Goal: Information Seeking & Learning: Learn about a topic

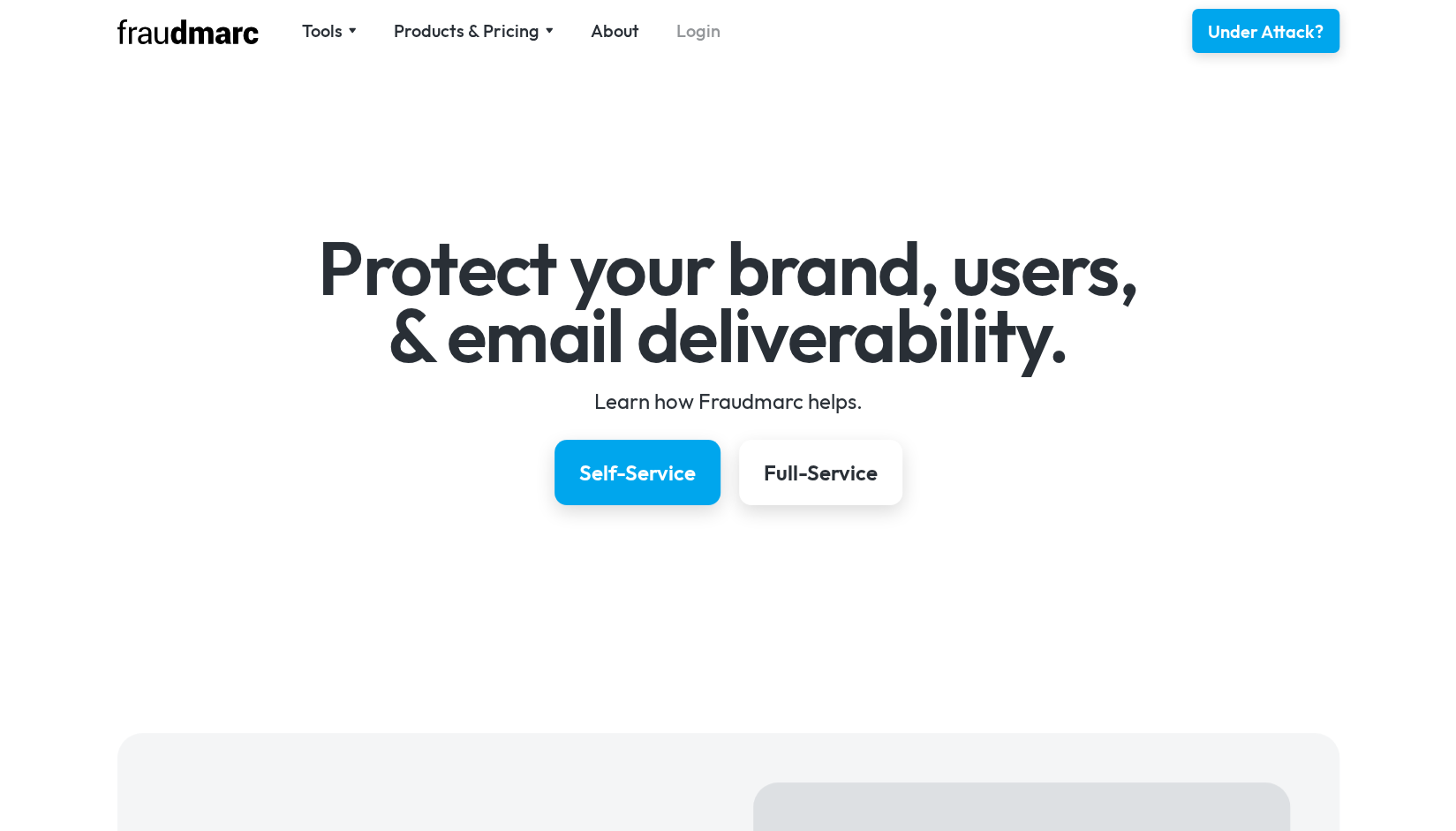
click at [695, 36] on link "Login" at bounding box center [698, 31] width 44 height 25
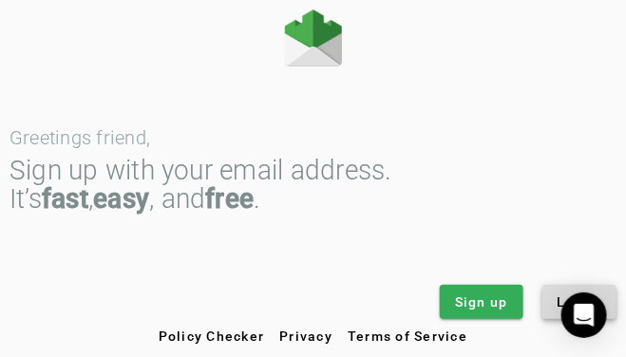
click at [559, 292] on span at bounding box center [579, 302] width 75 height 46
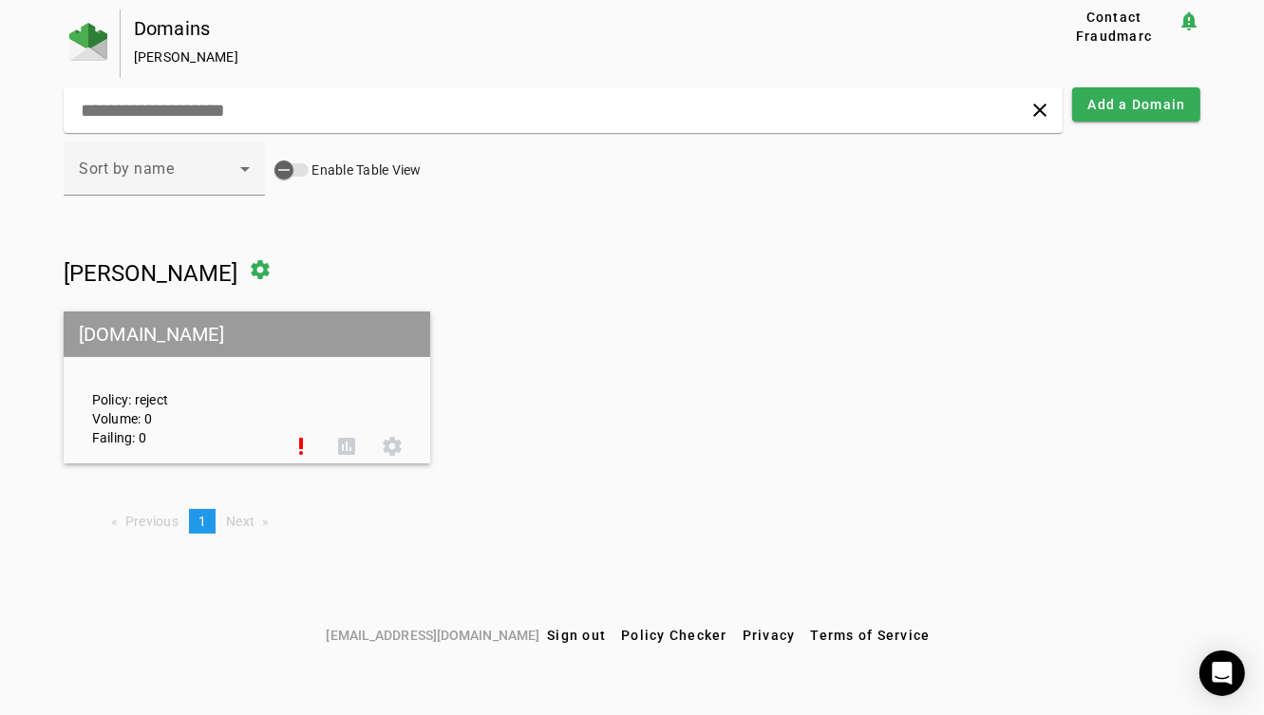
click at [199, 356] on div "Policy: reject Volume: 0 Failing: 0" at bounding box center [178, 388] width 201 height 119
click at [178, 339] on mat-grid-tile-header "[DOMAIN_NAME]" at bounding box center [247, 335] width 367 height 46
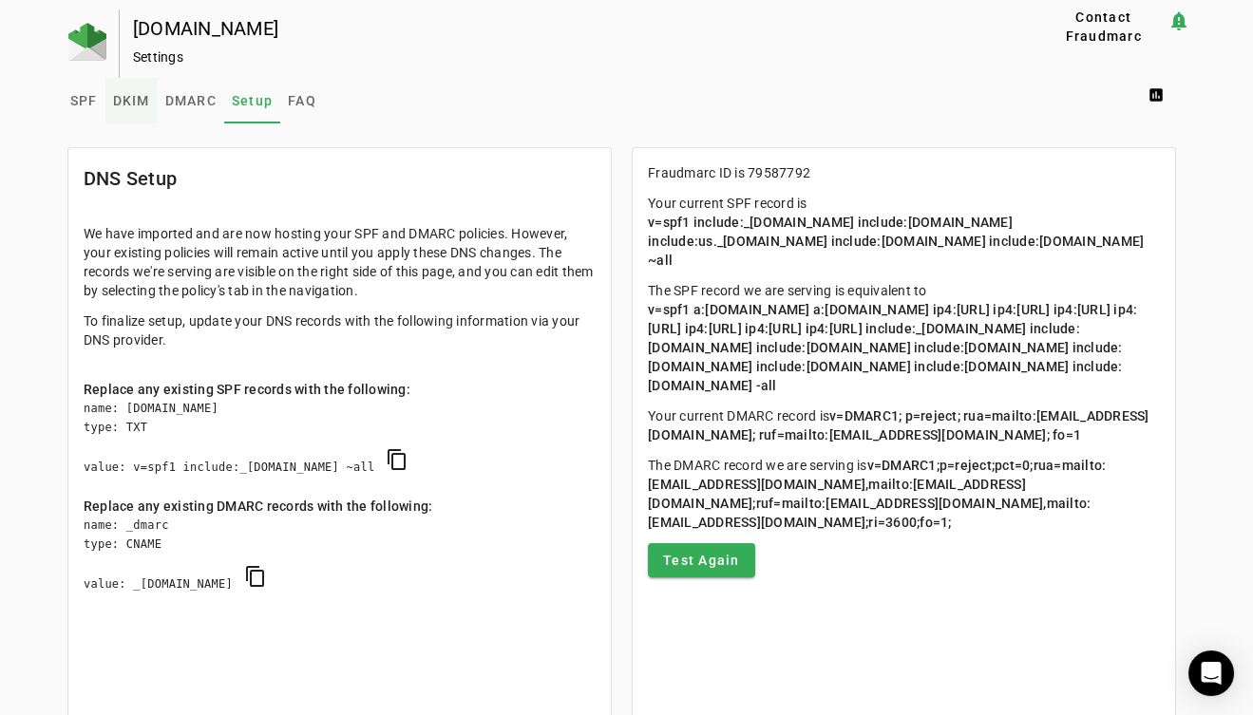
click at [131, 100] on span "DKIM" at bounding box center [131, 100] width 37 height 13
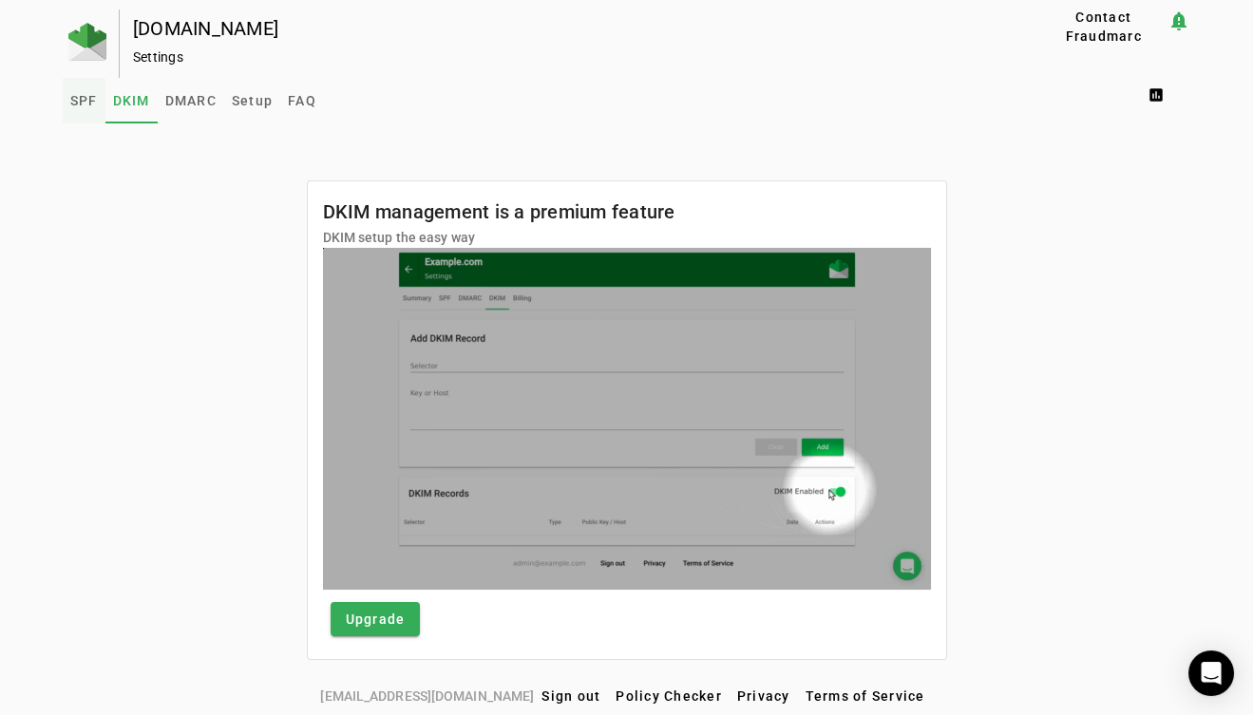
click at [92, 91] on span "SPF" at bounding box center [84, 101] width 28 height 46
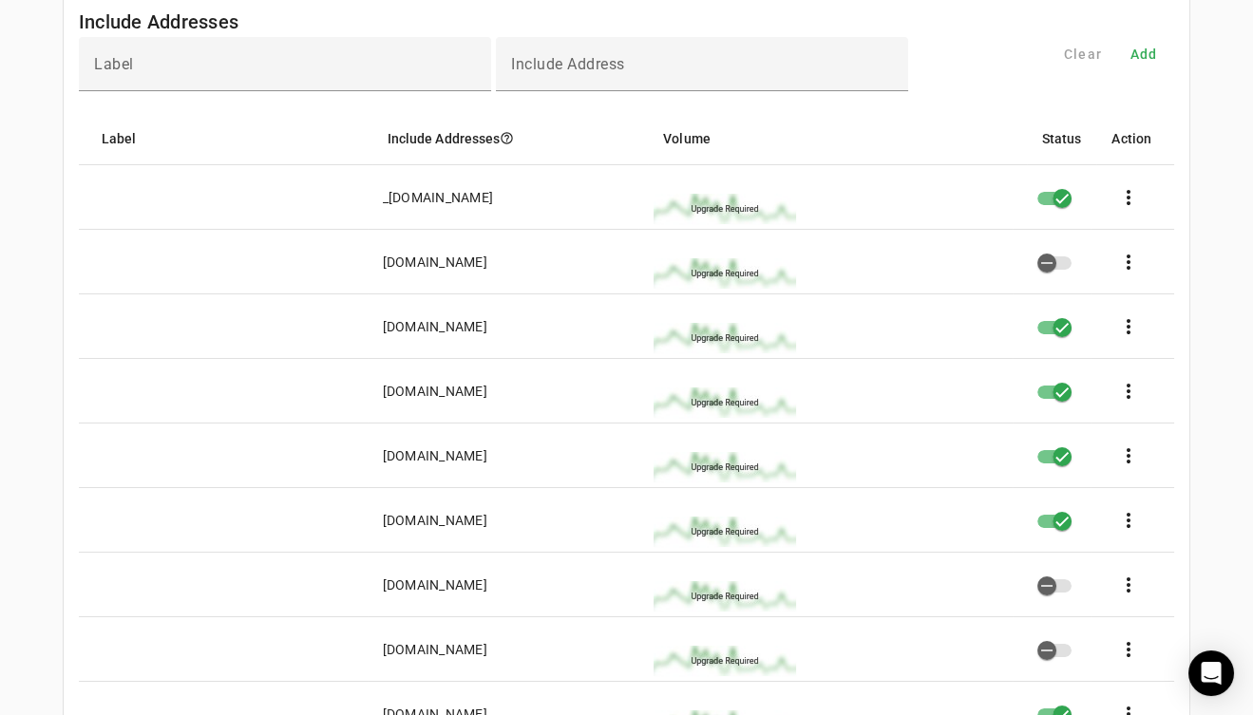
scroll to position [228, 0]
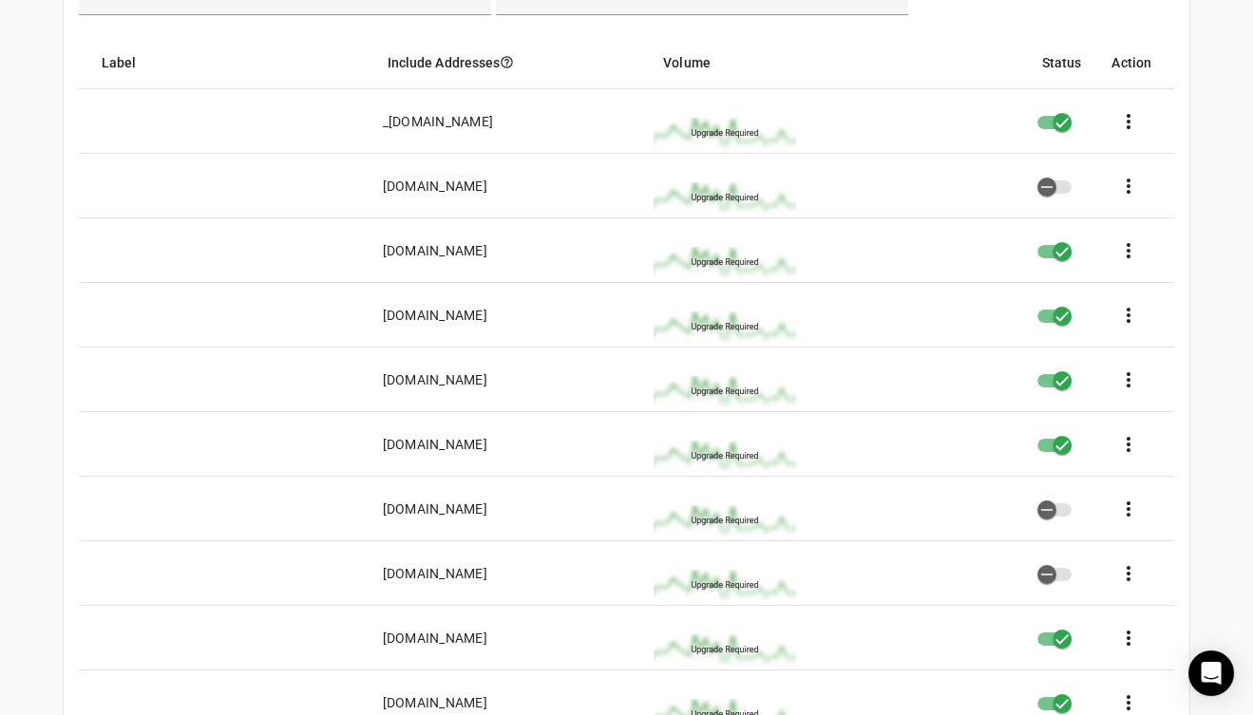
drag, startPoint x: 519, startPoint y: 123, endPoint x: 362, endPoint y: 124, distance: 156.8
click at [362, 124] on mat-row "_[DOMAIN_NAME] more_vert" at bounding box center [626, 121] width 1095 height 65
drag, startPoint x: 465, startPoint y: 253, endPoint x: 368, endPoint y: 249, distance: 97.0
click at [368, 249] on mat-cell "[DOMAIN_NAME]" at bounding box center [504, 250] width 272 height 65
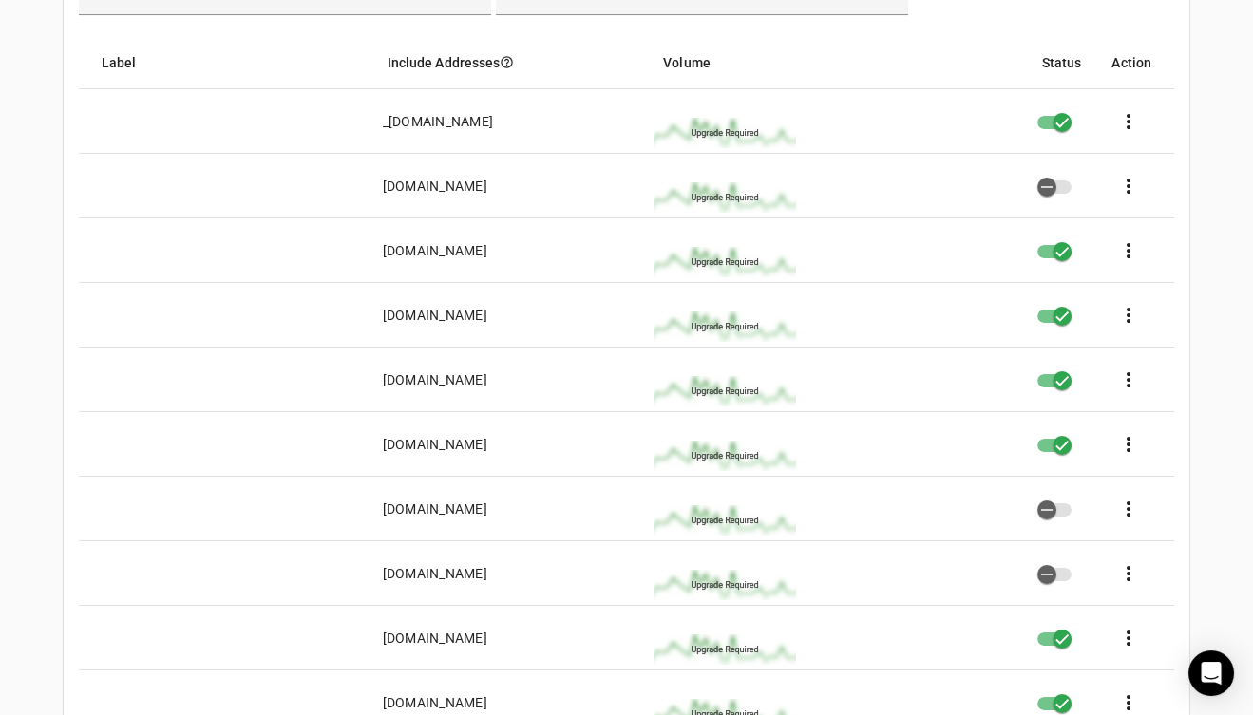
scroll to position [152, 0]
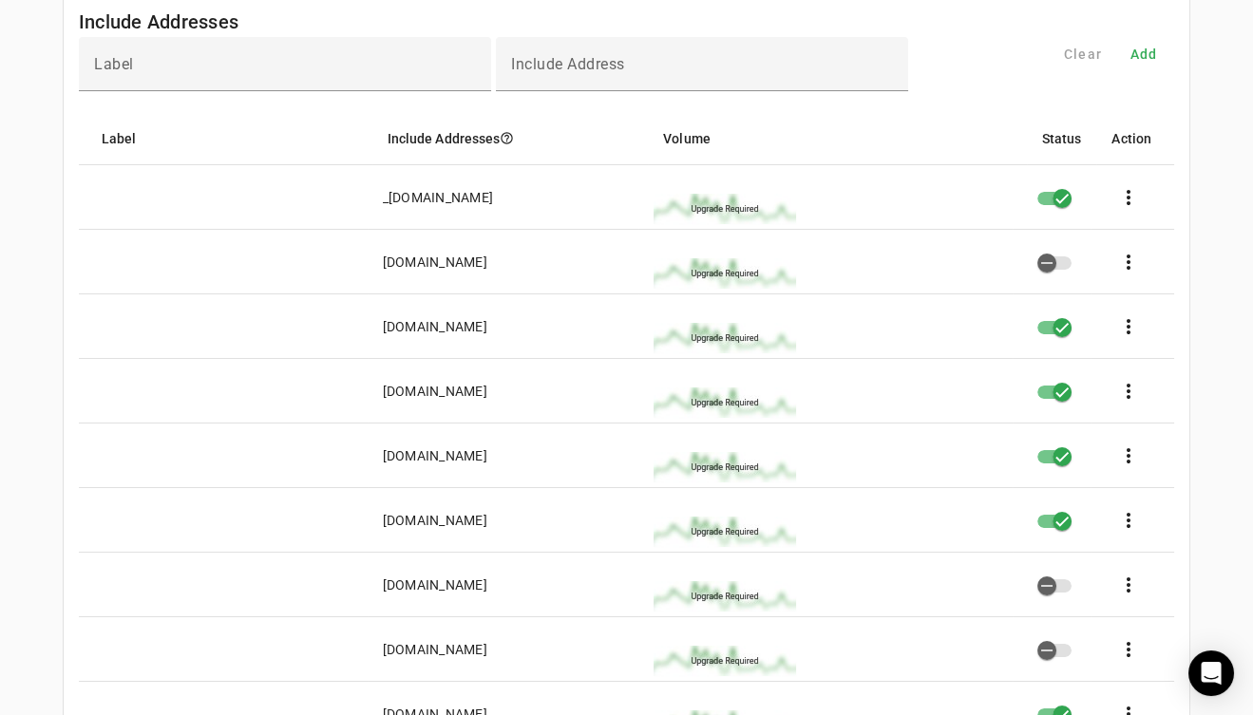
drag, startPoint x: 369, startPoint y: 267, endPoint x: 587, endPoint y: 265, distance: 218.5
click at [587, 265] on mat-cell "[DOMAIN_NAME]" at bounding box center [504, 262] width 272 height 65
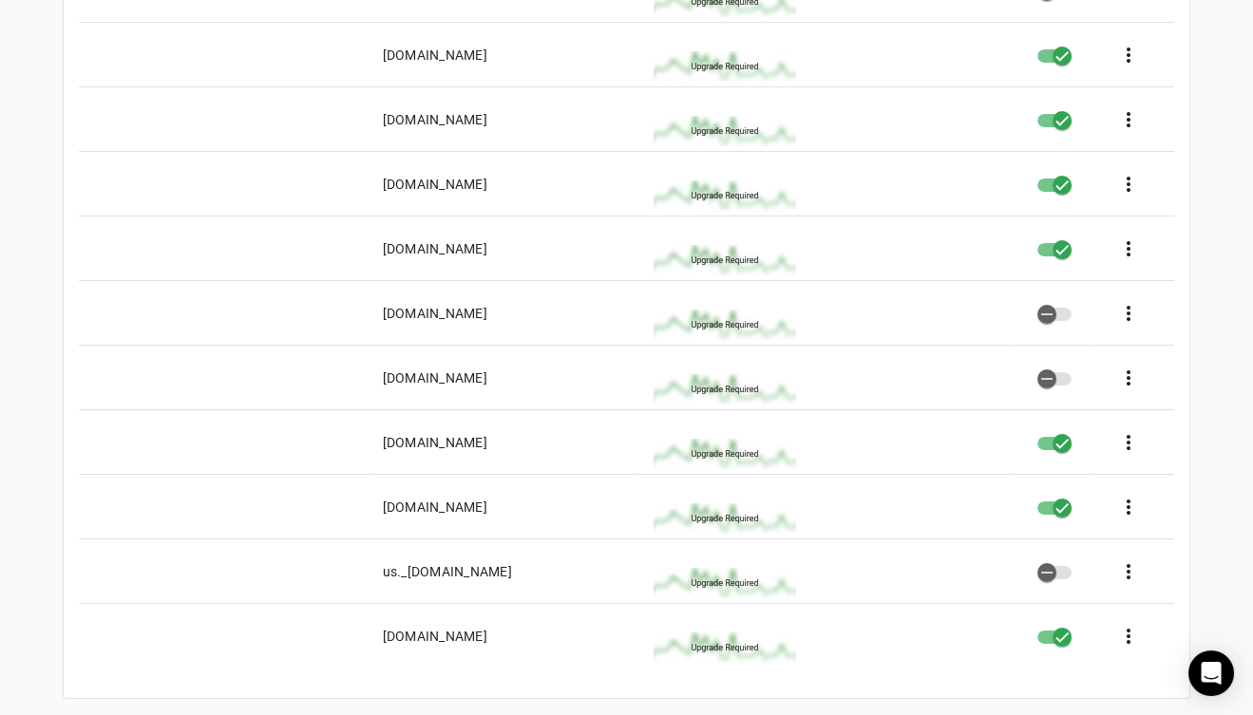
scroll to position [456, 0]
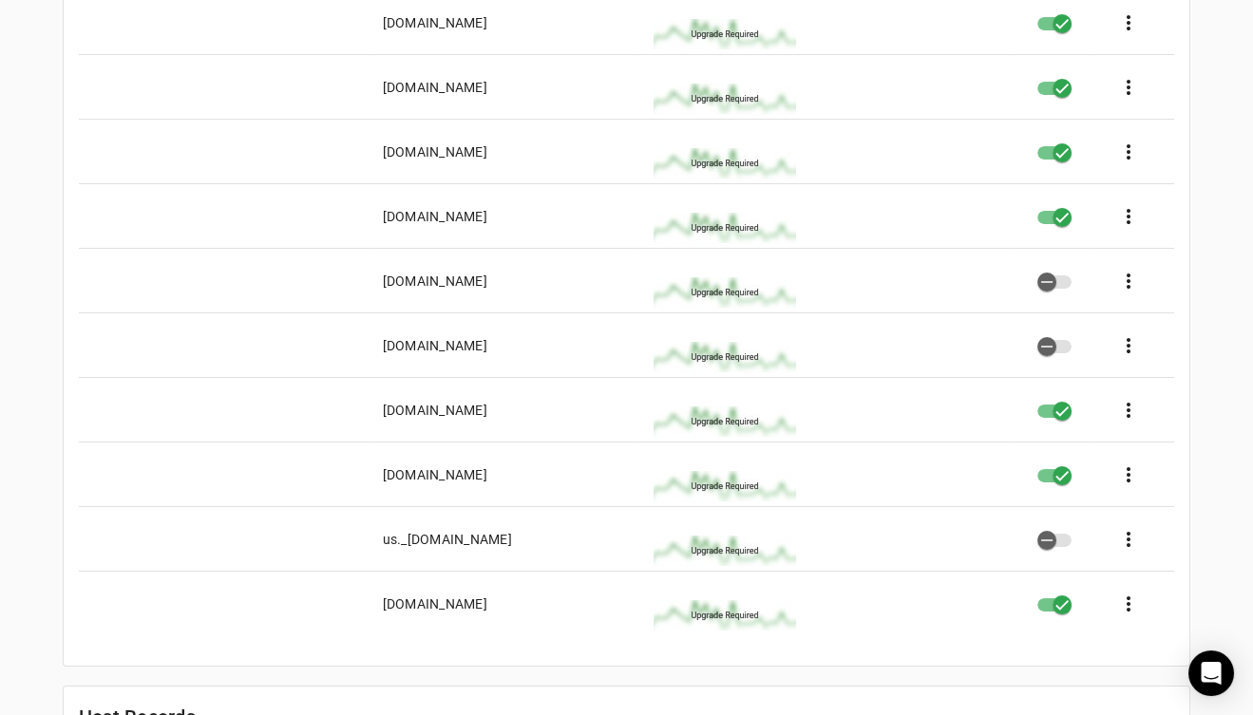
drag, startPoint x: 488, startPoint y: 412, endPoint x: 379, endPoint y: 408, distance: 109.3
click at [379, 356] on mat-cell "[DOMAIN_NAME]" at bounding box center [504, 410] width 272 height 65
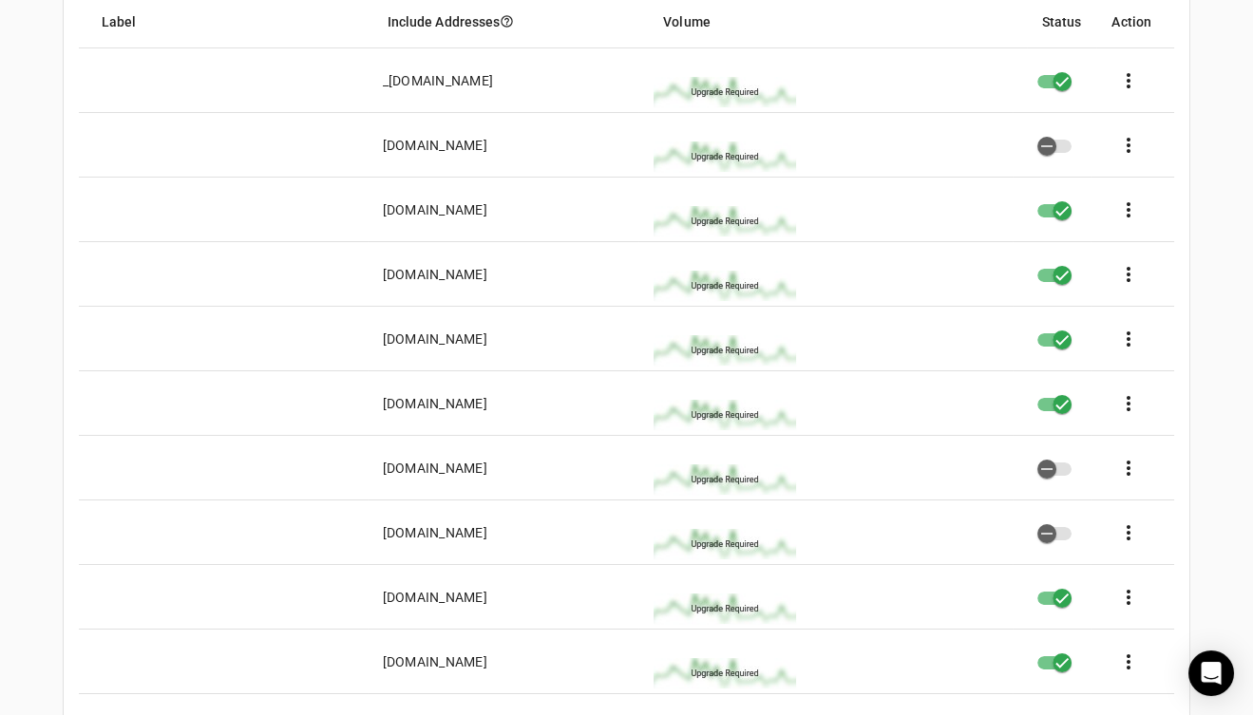
scroll to position [304, 0]
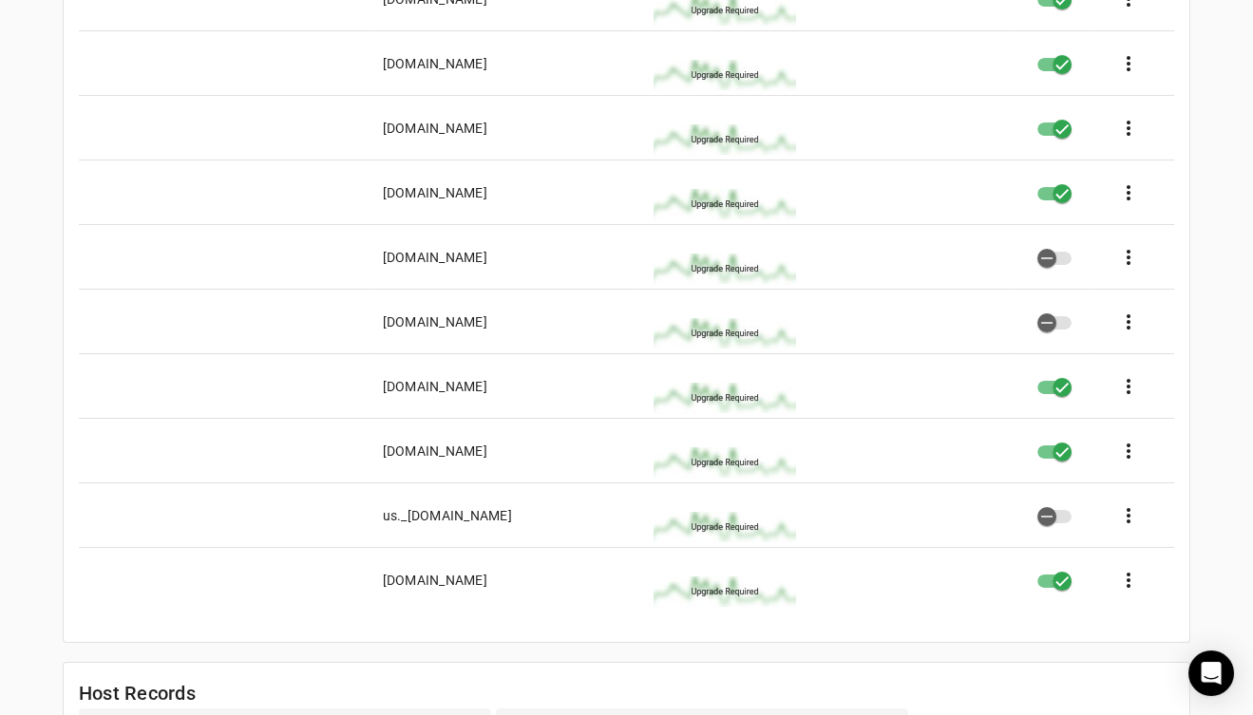
scroll to position [0, 0]
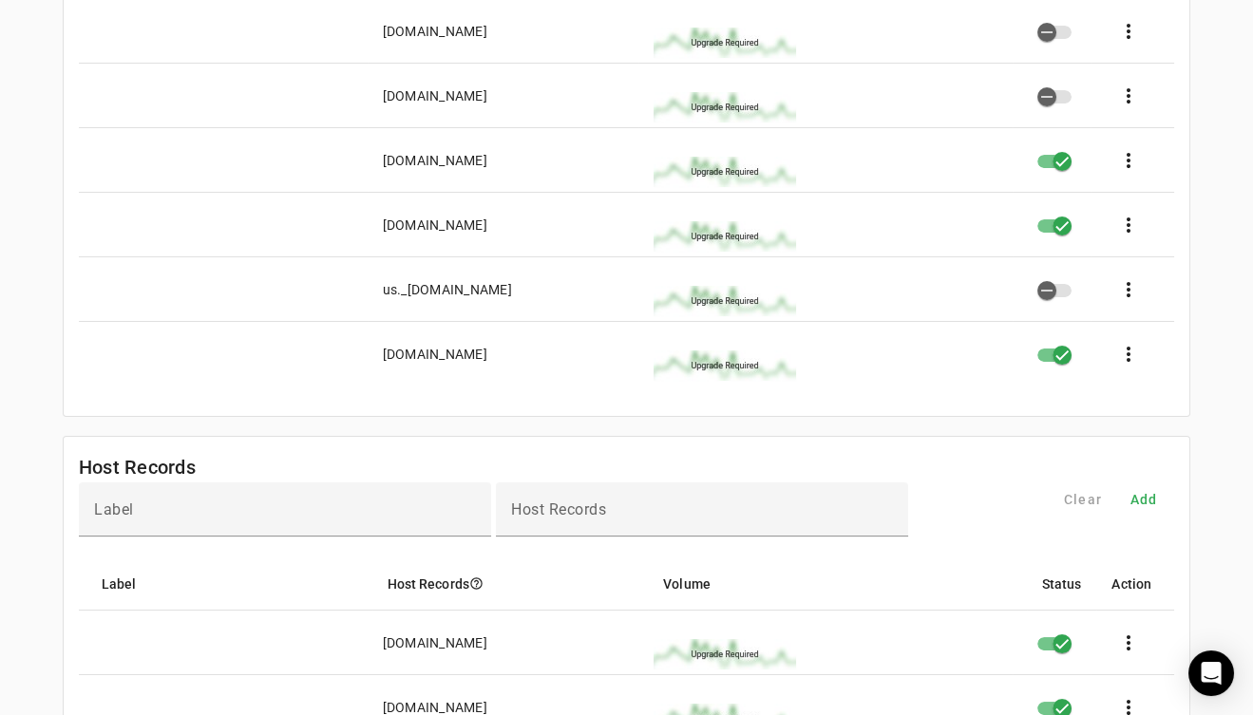
drag, startPoint x: 82, startPoint y: 112, endPoint x: 652, endPoint y: 737, distance: 845.9
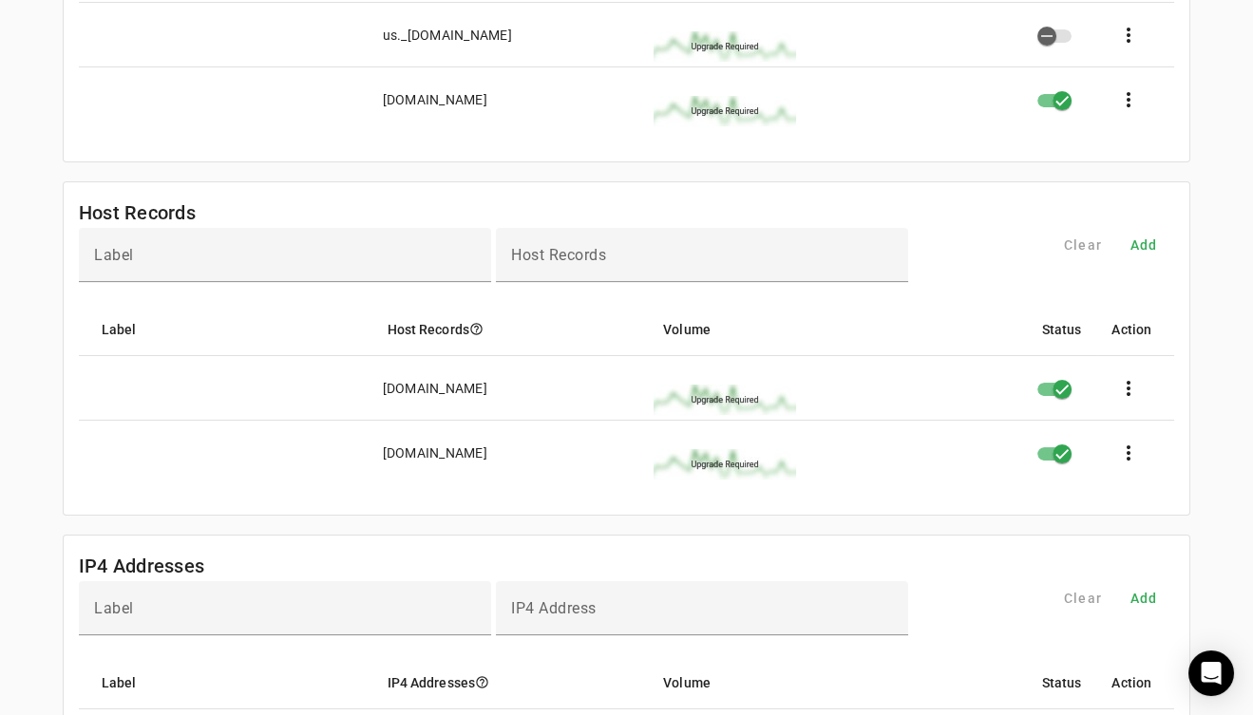
click at [631, 356] on div "[DOMAIN_NAME] Settings Contact Fraudmarc notification_important Settings SPF DK…" at bounding box center [626, 493] width 1253 height 2888
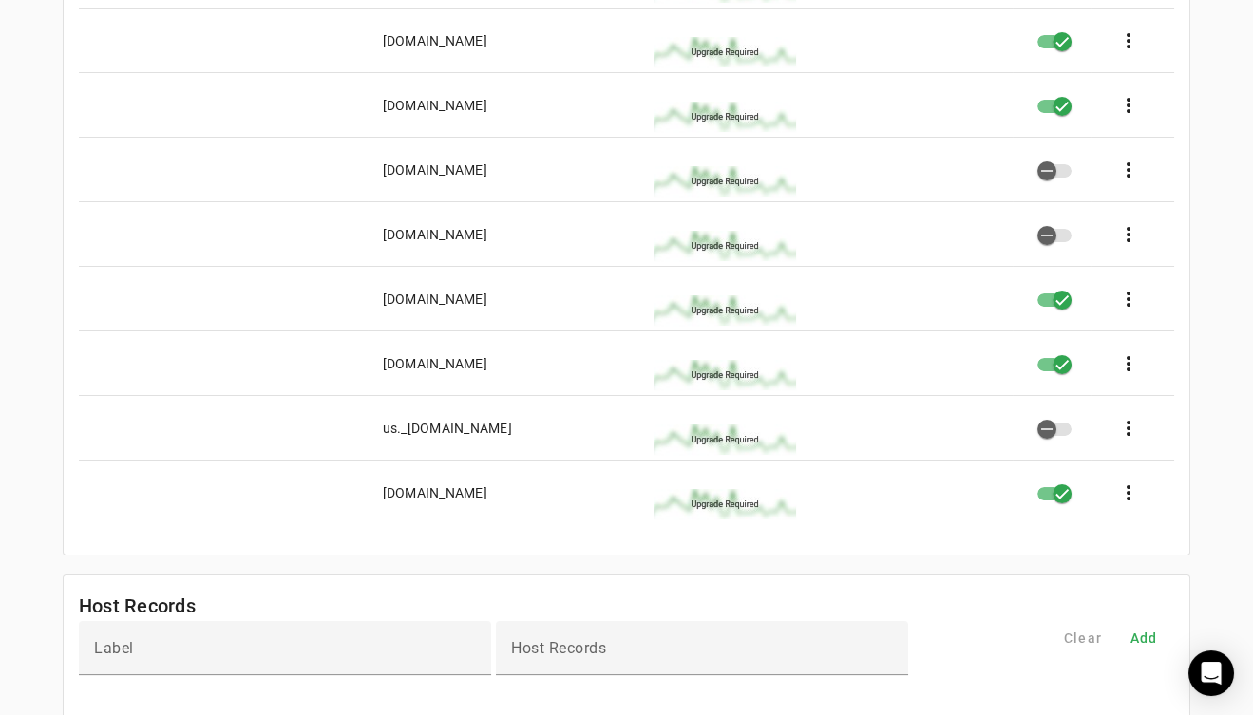
scroll to position [544, 0]
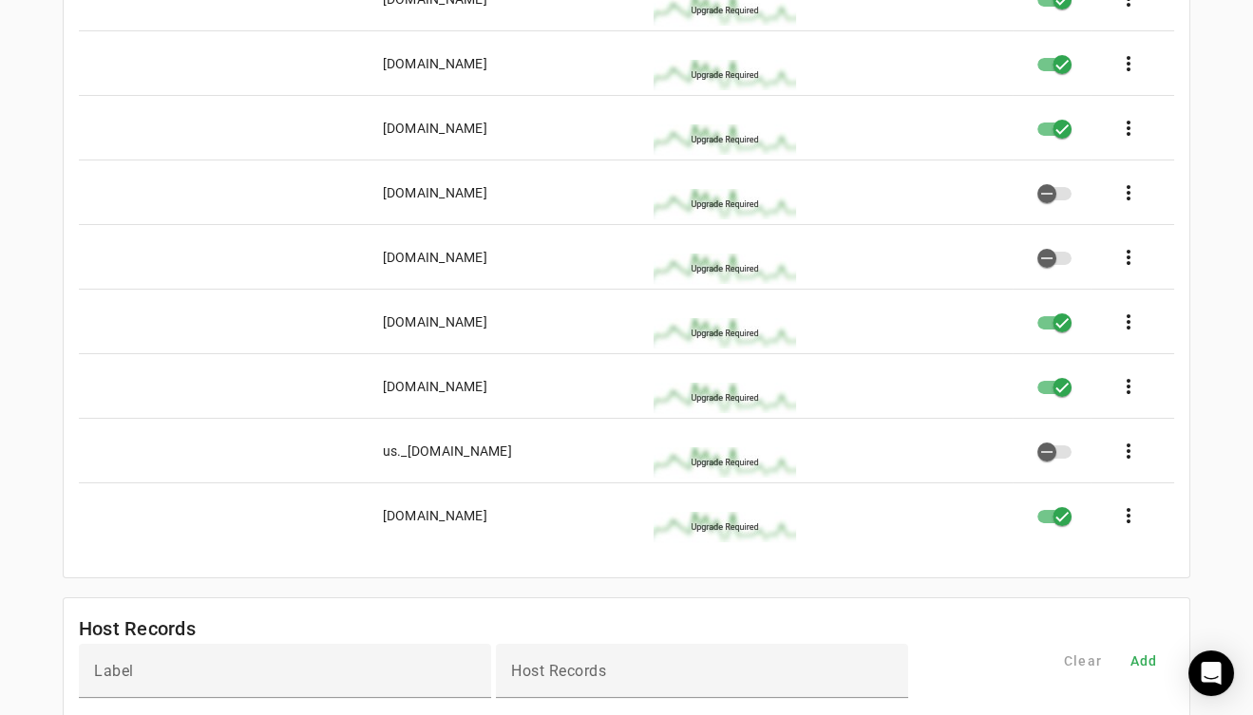
drag, startPoint x: 495, startPoint y: 518, endPoint x: 369, endPoint y: 44, distance: 490.6
click at [369, 44] on mat-table "Label Include Addresses help_outline Volume Status Action _[DOMAIN_NAME] more_v…" at bounding box center [626, 133] width 1095 height 827
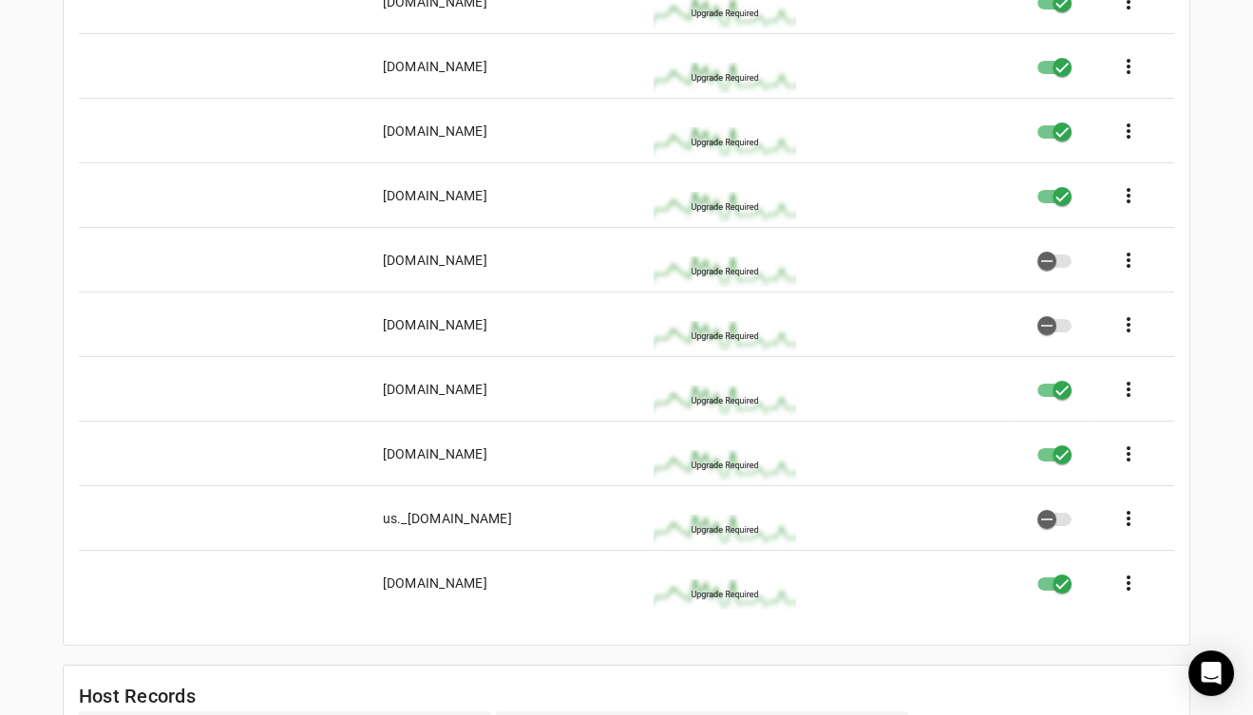
scroll to position [392, 0]
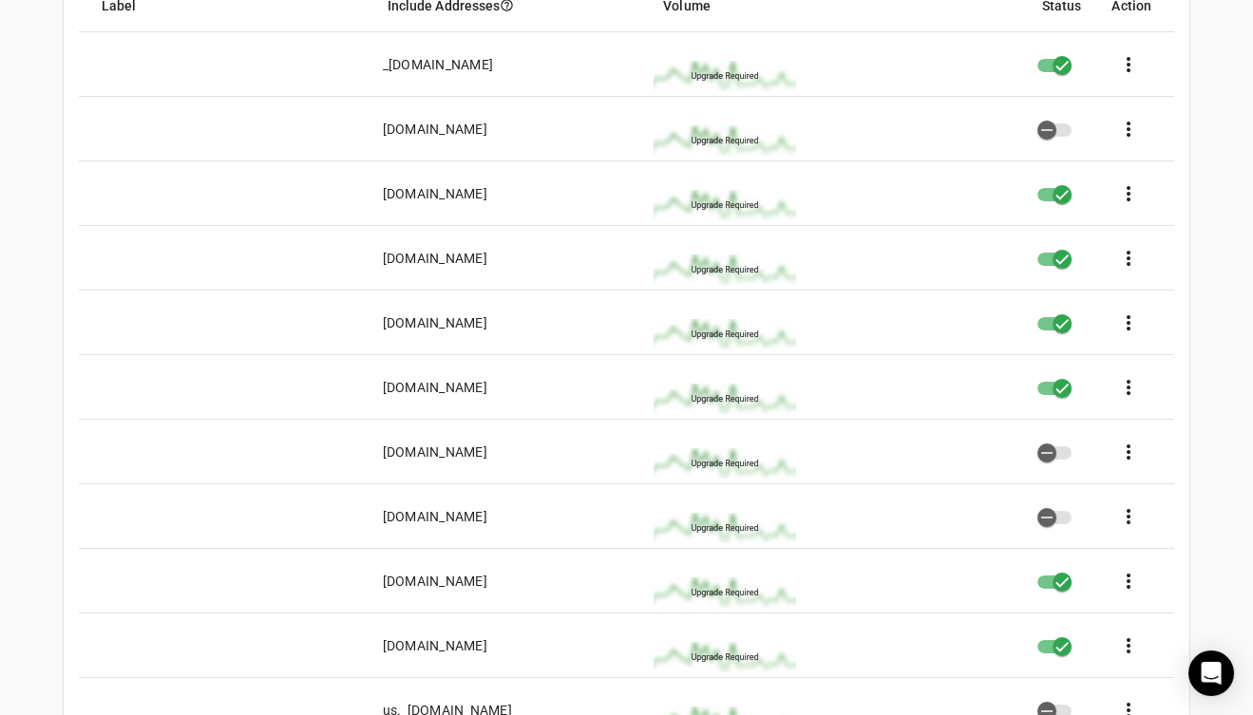
scroll to position [145, 0]
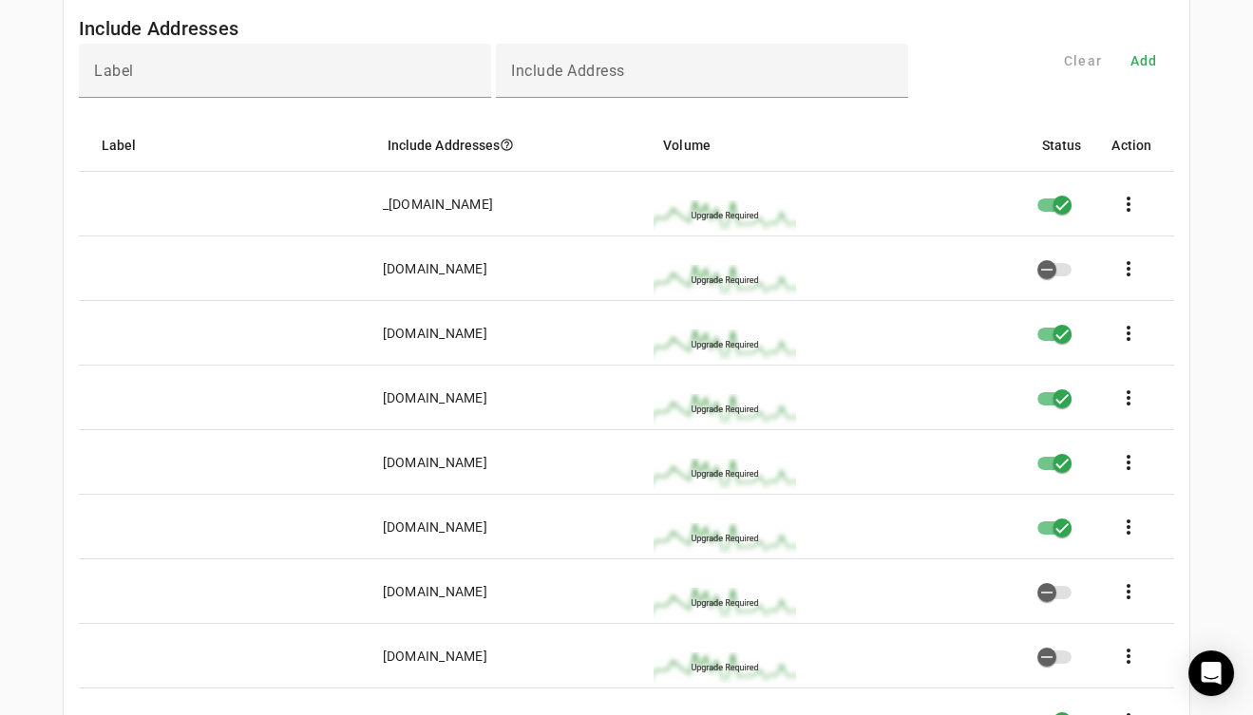
drag, startPoint x: 497, startPoint y: 667, endPoint x: 292, endPoint y: 190, distance: 519.1
click at [292, 190] on mat-table "Label Include Addresses help_outline Volume Status Action _[DOMAIN_NAME] more_v…" at bounding box center [626, 532] width 1095 height 827
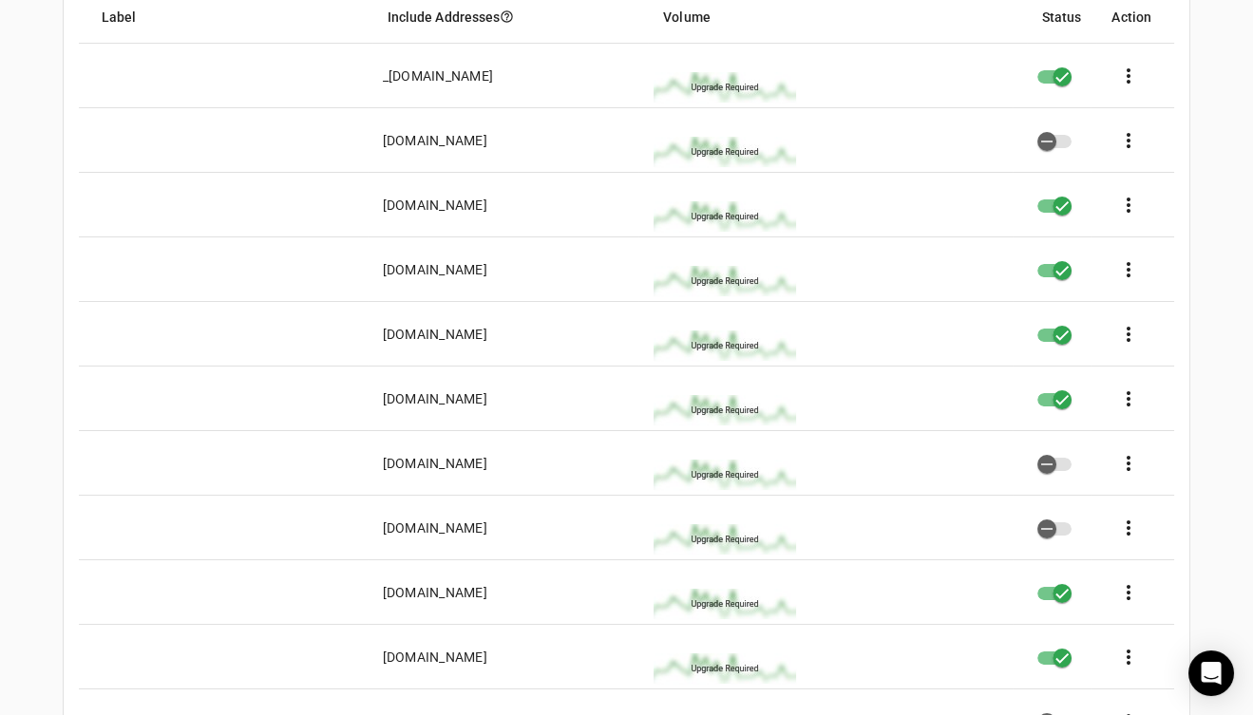
scroll to position [297, 0]
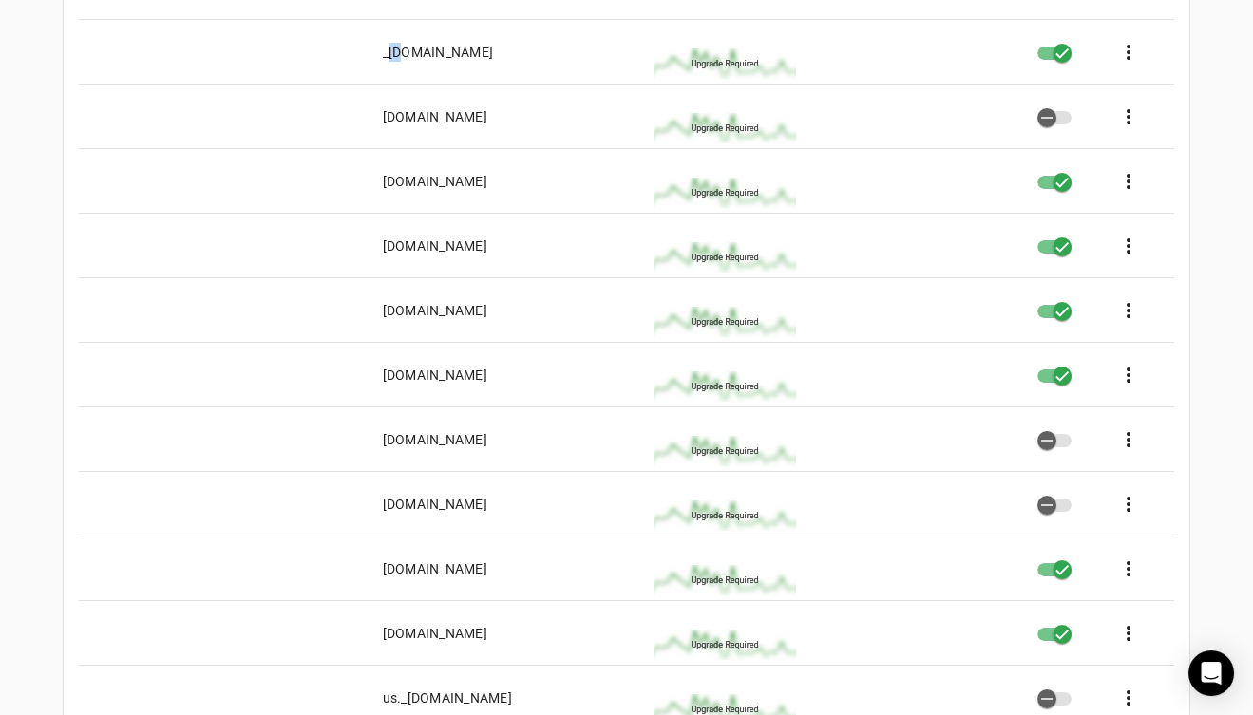
drag, startPoint x: 377, startPoint y: 49, endPoint x: 392, endPoint y: 53, distance: 15.7
click at [392, 53] on mat-cell "_[DOMAIN_NAME]" at bounding box center [504, 52] width 272 height 65
click at [383, 50] on div "_[DOMAIN_NAME]" at bounding box center [438, 52] width 111 height 19
drag, startPoint x: 383, startPoint y: 52, endPoint x: 519, endPoint y: 54, distance: 135.9
click at [519, 54] on mat-cell "_[DOMAIN_NAME]" at bounding box center [504, 52] width 272 height 65
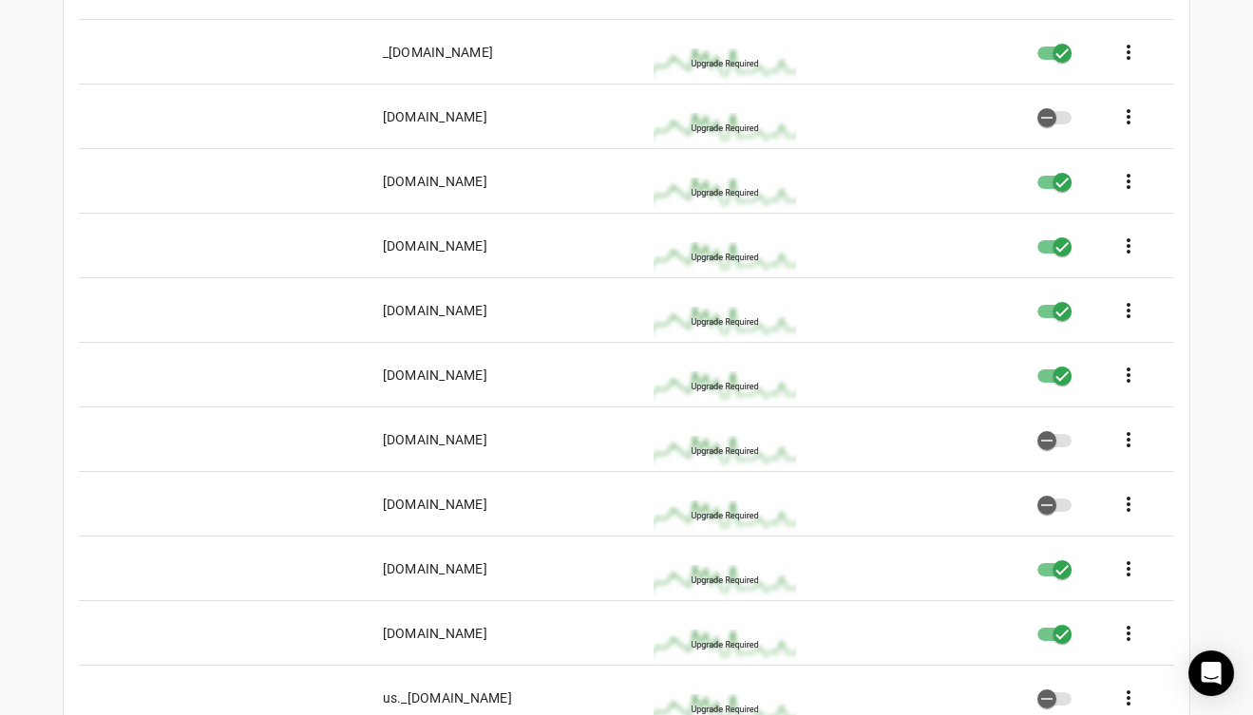
drag, startPoint x: 381, startPoint y: 116, endPoint x: 588, endPoint y: 113, distance: 207.1
click at [588, 113] on mat-cell "[DOMAIN_NAME]" at bounding box center [504, 117] width 272 height 65
drag, startPoint x: 383, startPoint y: 117, endPoint x: 581, endPoint y: 111, distance: 198.6
click at [487, 111] on div "[DOMAIN_NAME]" at bounding box center [435, 116] width 104 height 19
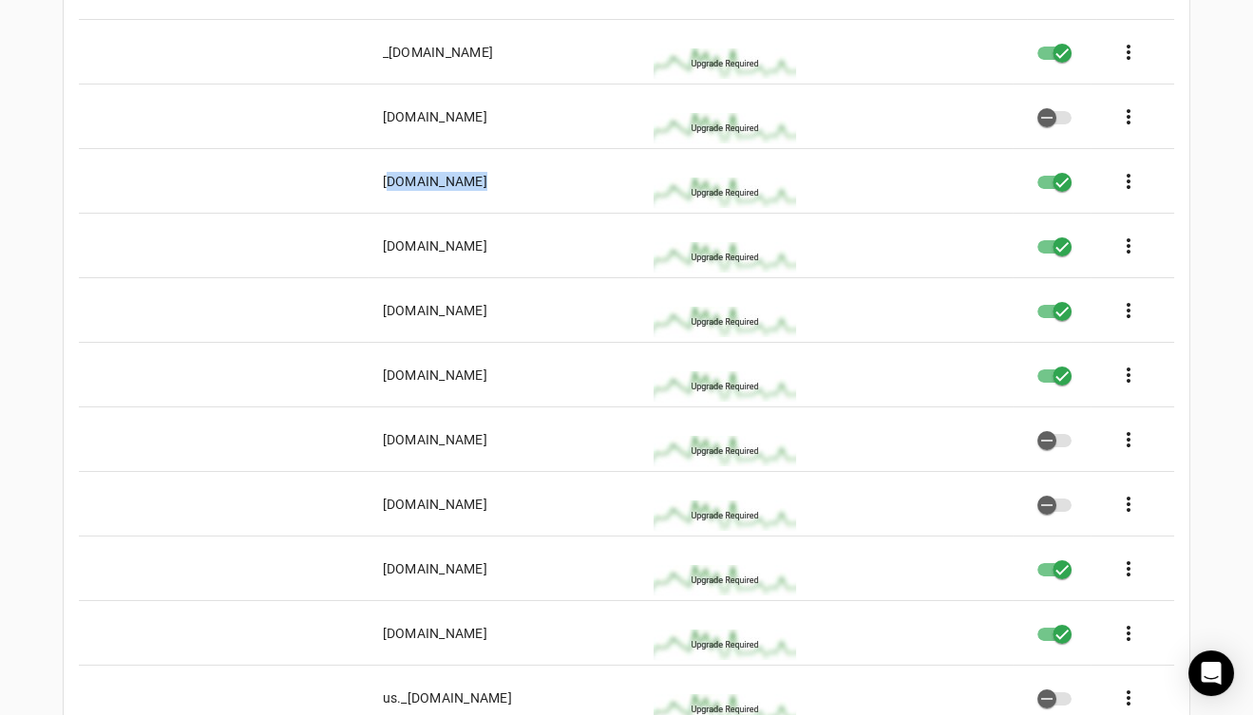
drag, startPoint x: 380, startPoint y: 179, endPoint x: 459, endPoint y: 177, distance: 78.9
click at [459, 177] on mat-cell "[DOMAIN_NAME]" at bounding box center [504, 181] width 272 height 65
drag, startPoint x: 458, startPoint y: 180, endPoint x: 382, endPoint y: 177, distance: 76.0
click at [383, 177] on div "[DOMAIN_NAME]" at bounding box center [435, 181] width 104 height 19
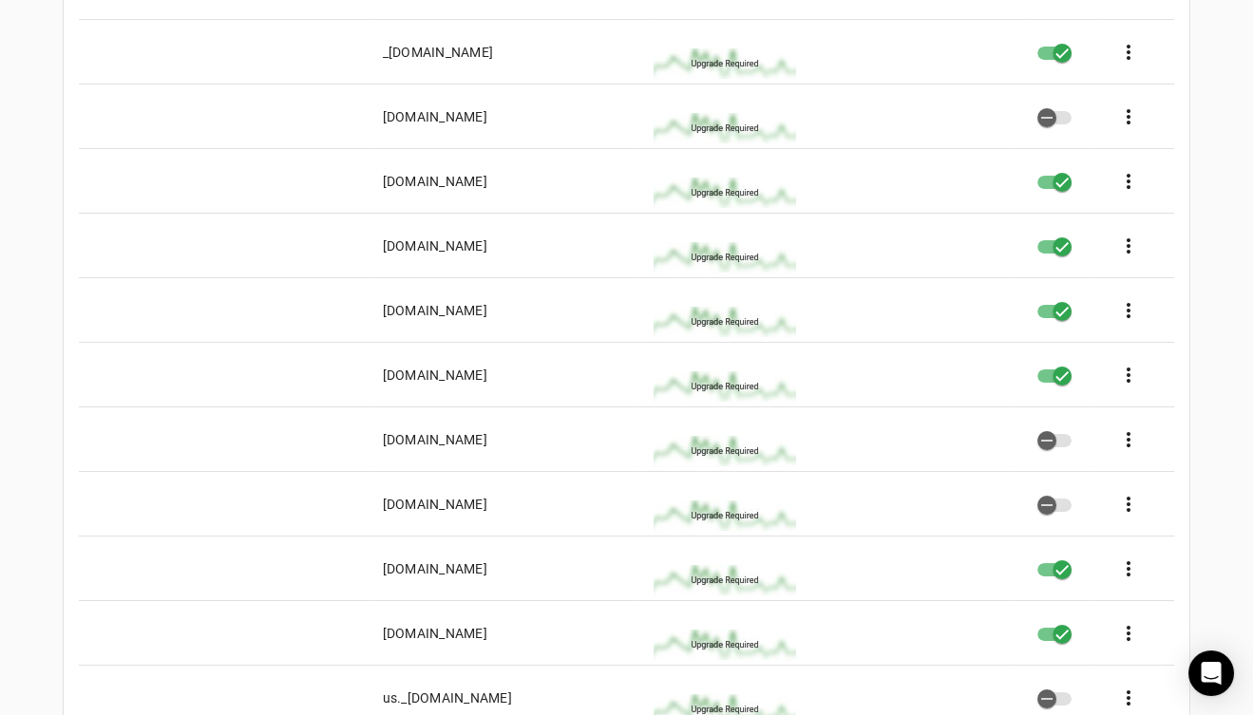
drag, startPoint x: 506, startPoint y: 246, endPoint x: 371, endPoint y: 247, distance: 134.9
click at [371, 247] on mat-cell "[DOMAIN_NAME]" at bounding box center [504, 246] width 272 height 65
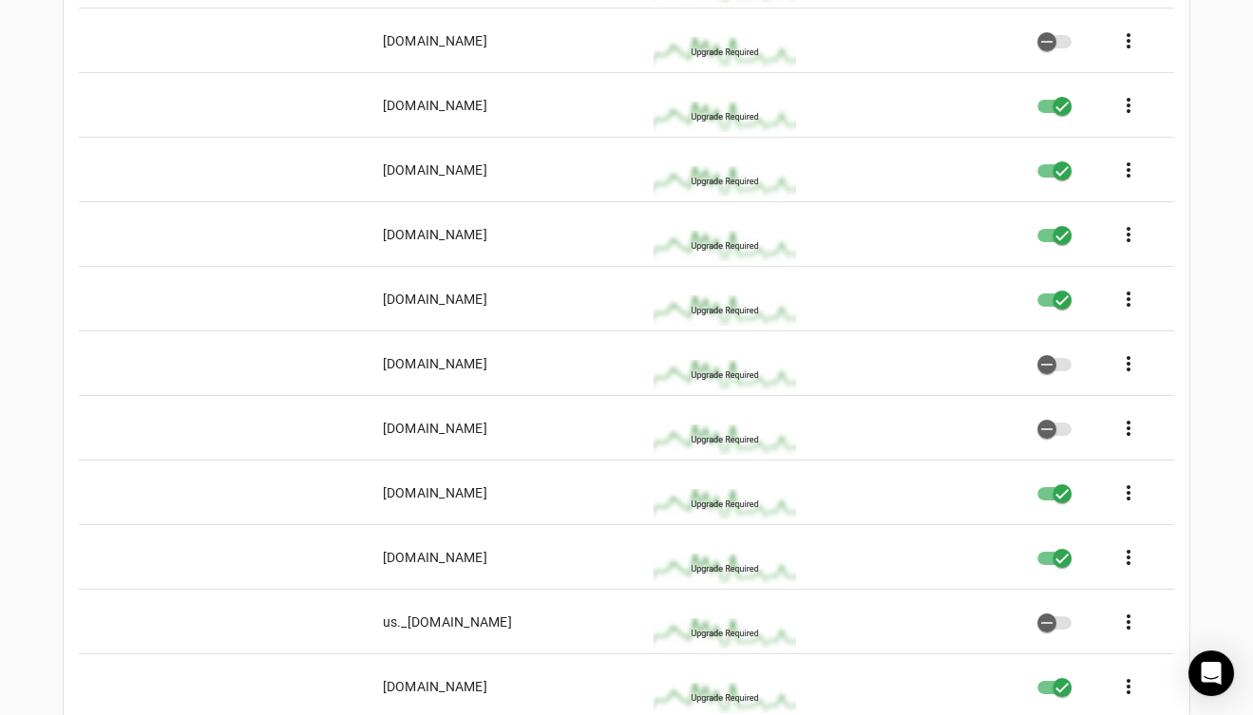
drag, startPoint x: 534, startPoint y: 234, endPoint x: 374, endPoint y: 239, distance: 159.7
click at [374, 239] on mat-cell "[DOMAIN_NAME]" at bounding box center [504, 234] width 272 height 65
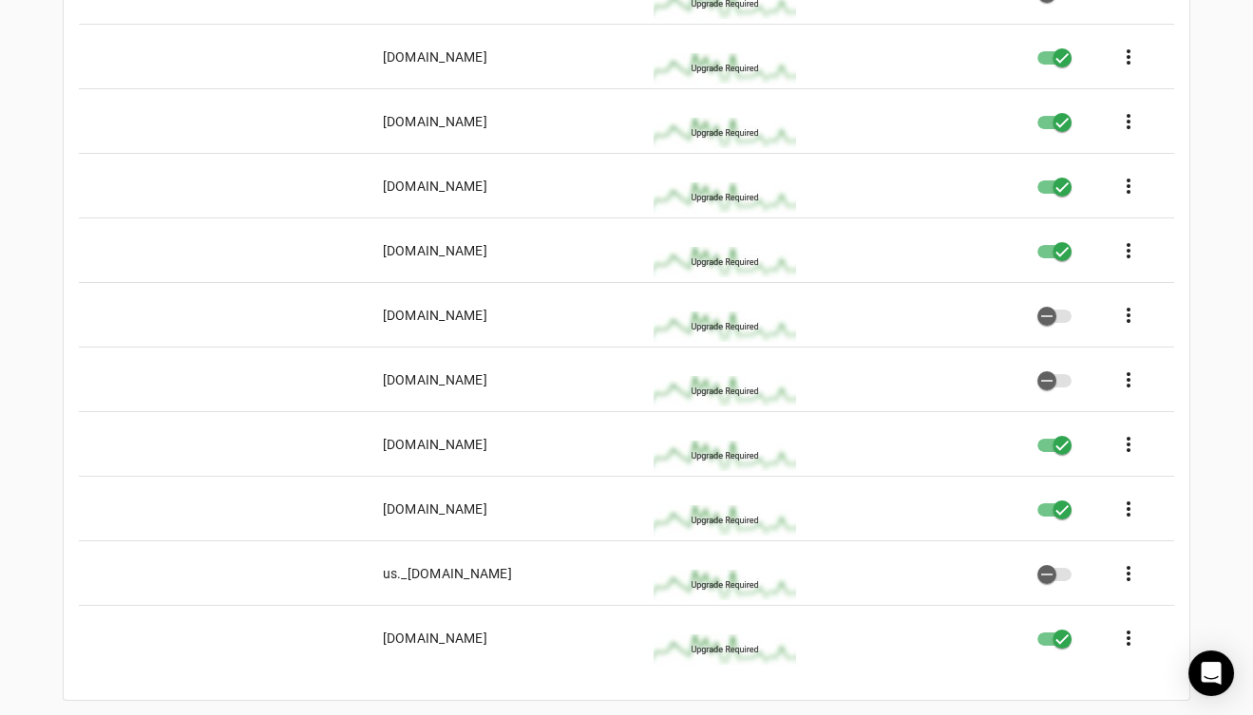
scroll to position [449, 0]
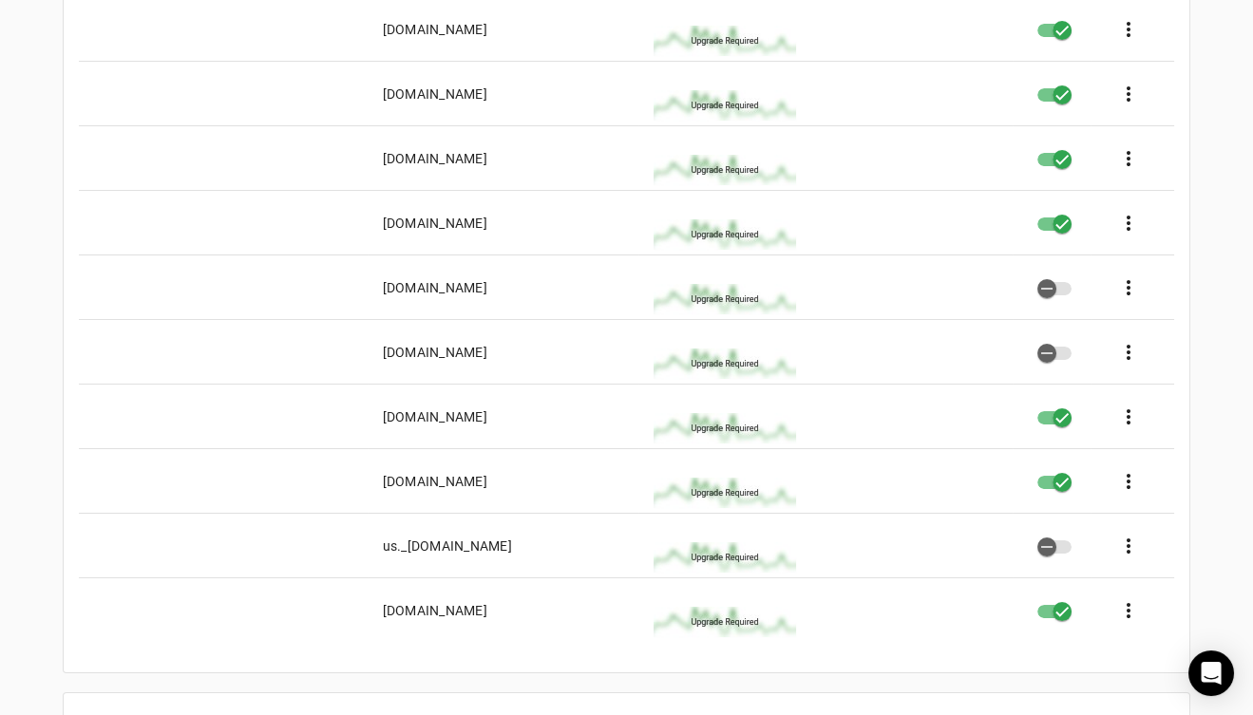
drag, startPoint x: 491, startPoint y: 221, endPoint x: 361, endPoint y: 220, distance: 130.1
click at [361, 220] on mat-row "[DOMAIN_NAME] more_vert" at bounding box center [626, 223] width 1095 height 65
drag, startPoint x: 521, startPoint y: 351, endPoint x: 385, endPoint y: 344, distance: 136.0
click at [385, 344] on mat-cell "[DOMAIN_NAME]" at bounding box center [504, 352] width 272 height 65
drag, startPoint x: 486, startPoint y: 415, endPoint x: 376, endPoint y: 414, distance: 110.2
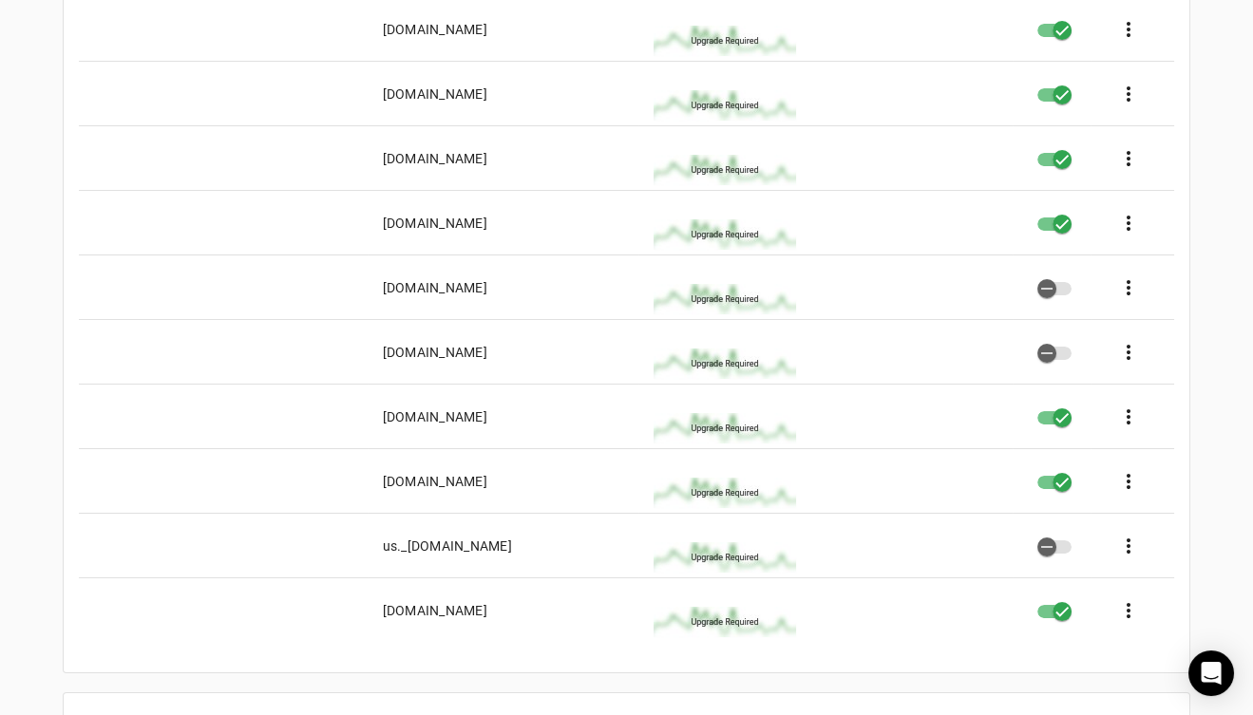
click at [376, 356] on mat-cell "[DOMAIN_NAME]" at bounding box center [504, 417] width 272 height 65
drag, startPoint x: 480, startPoint y: 478, endPoint x: 381, endPoint y: 475, distance: 98.8
click at [381, 356] on mat-cell "[DOMAIN_NAME]" at bounding box center [504, 481] width 272 height 65
drag, startPoint x: 494, startPoint y: 612, endPoint x: 376, endPoint y: 616, distance: 117.9
click at [376, 356] on mat-cell "[DOMAIN_NAME]" at bounding box center [504, 611] width 272 height 64
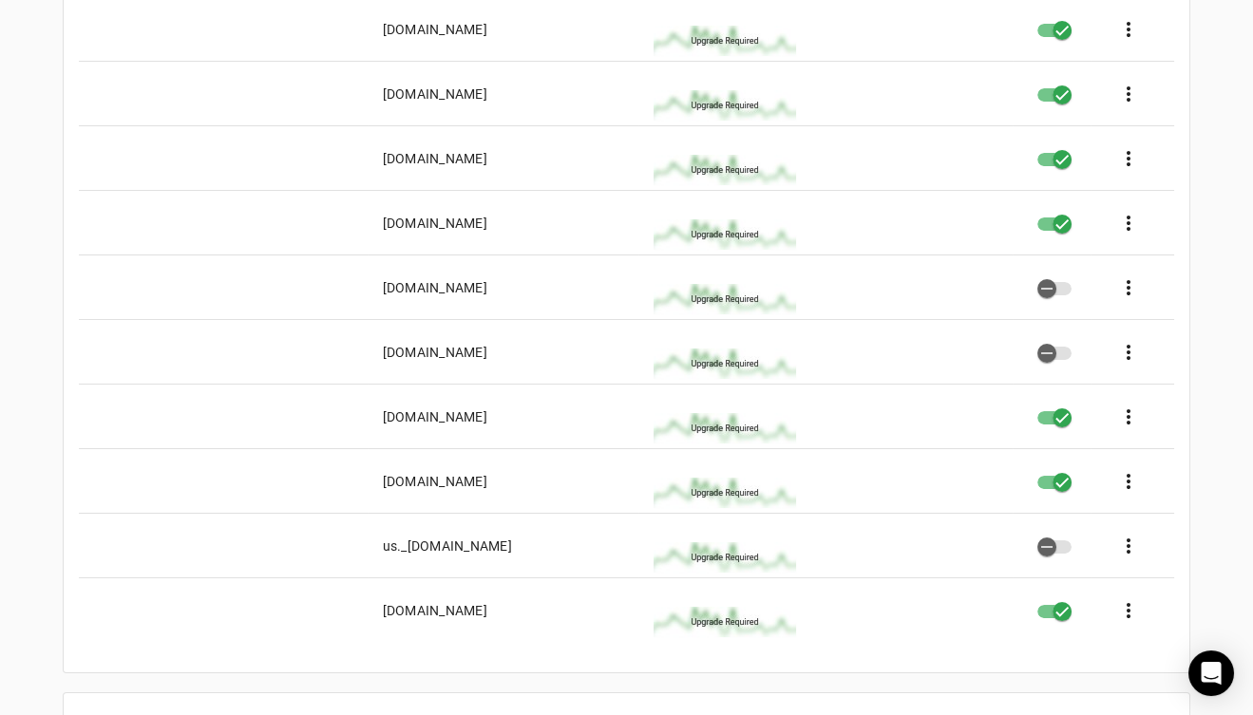
click at [478, 356] on div "[DOMAIN_NAME]" at bounding box center [435, 481] width 104 height 19
drag, startPoint x: 479, startPoint y: 483, endPoint x: 381, endPoint y: 472, distance: 98.4
click at [383, 356] on div "[DOMAIN_NAME]" at bounding box center [435, 481] width 104 height 19
copy div "[DOMAIN_NAME]"
drag, startPoint x: 487, startPoint y: 610, endPoint x: 378, endPoint y: 614, distance: 109.3
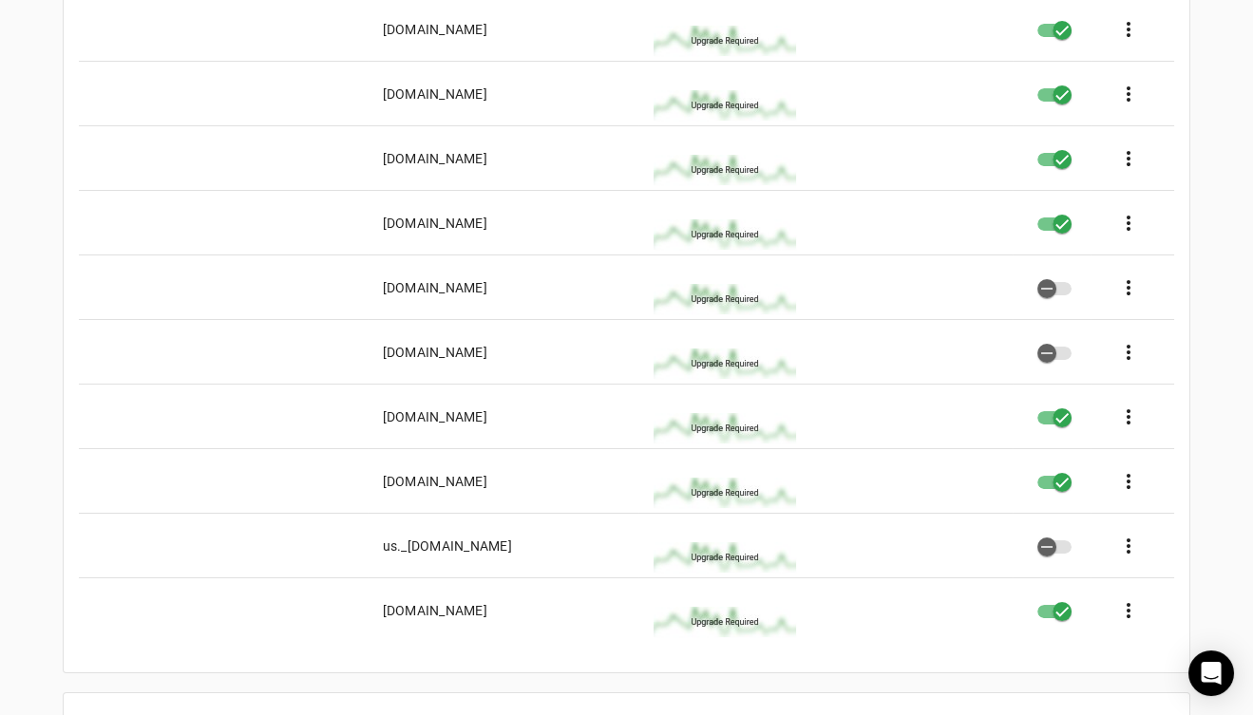
click at [378, 356] on mat-cell "[DOMAIN_NAME]" at bounding box center [504, 611] width 272 height 64
copy div "[DOMAIN_NAME]"
drag, startPoint x: 560, startPoint y: 544, endPoint x: 342, endPoint y: 548, distance: 217.6
click at [342, 356] on mat-row "us._[DOMAIN_NAME] more_vert" at bounding box center [626, 546] width 1095 height 65
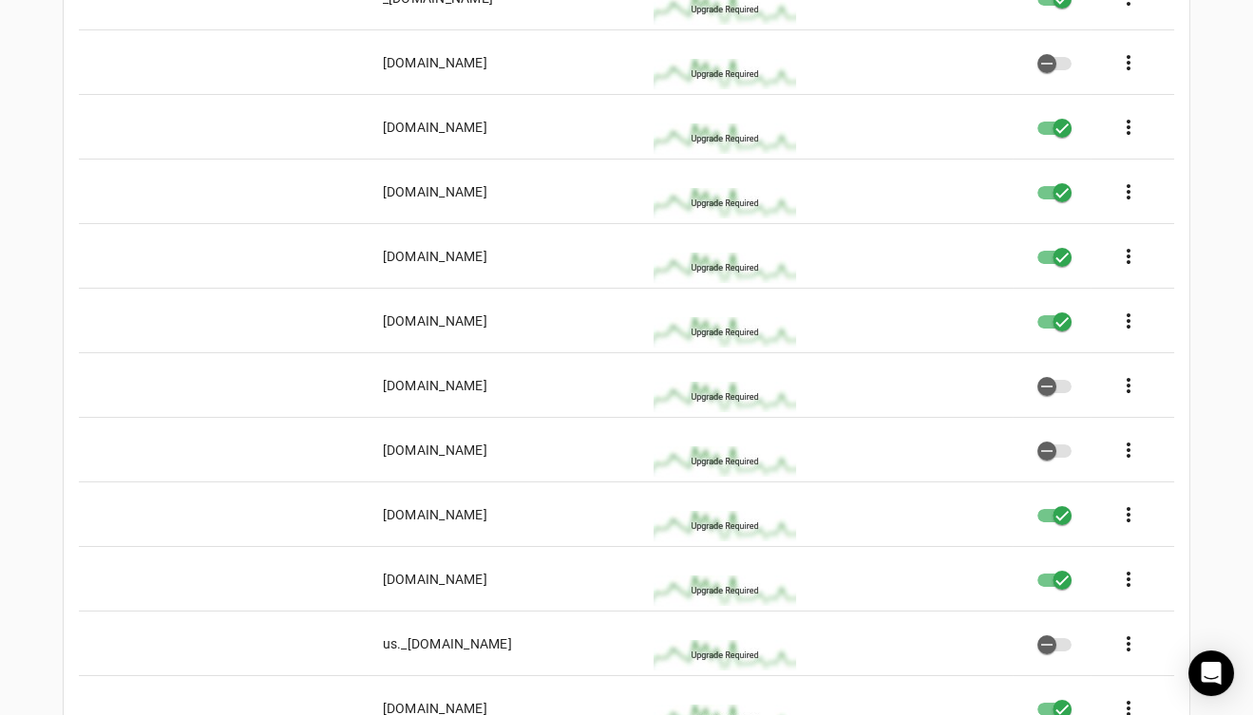
scroll to position [297, 0]
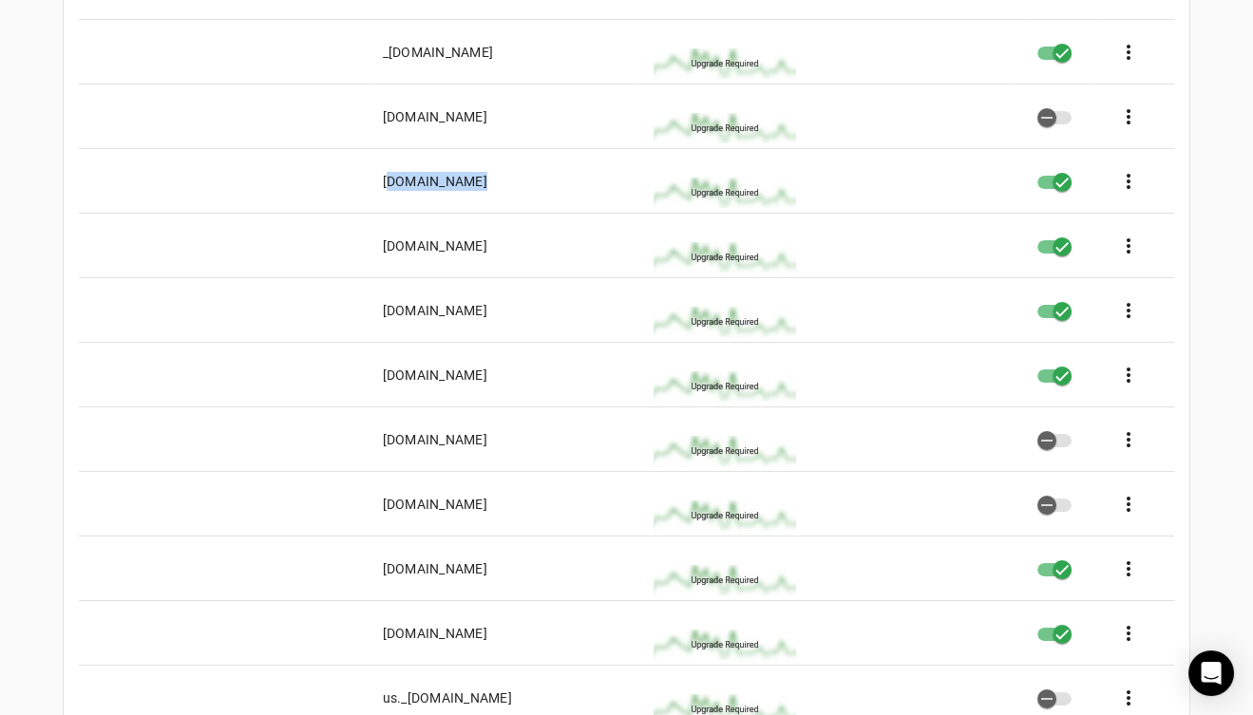
drag, startPoint x: 456, startPoint y: 180, endPoint x: 366, endPoint y: 174, distance: 90.5
click at [368, 174] on mat-cell "[DOMAIN_NAME]" at bounding box center [504, 181] width 272 height 65
copy div "[DOMAIN_NAME]"
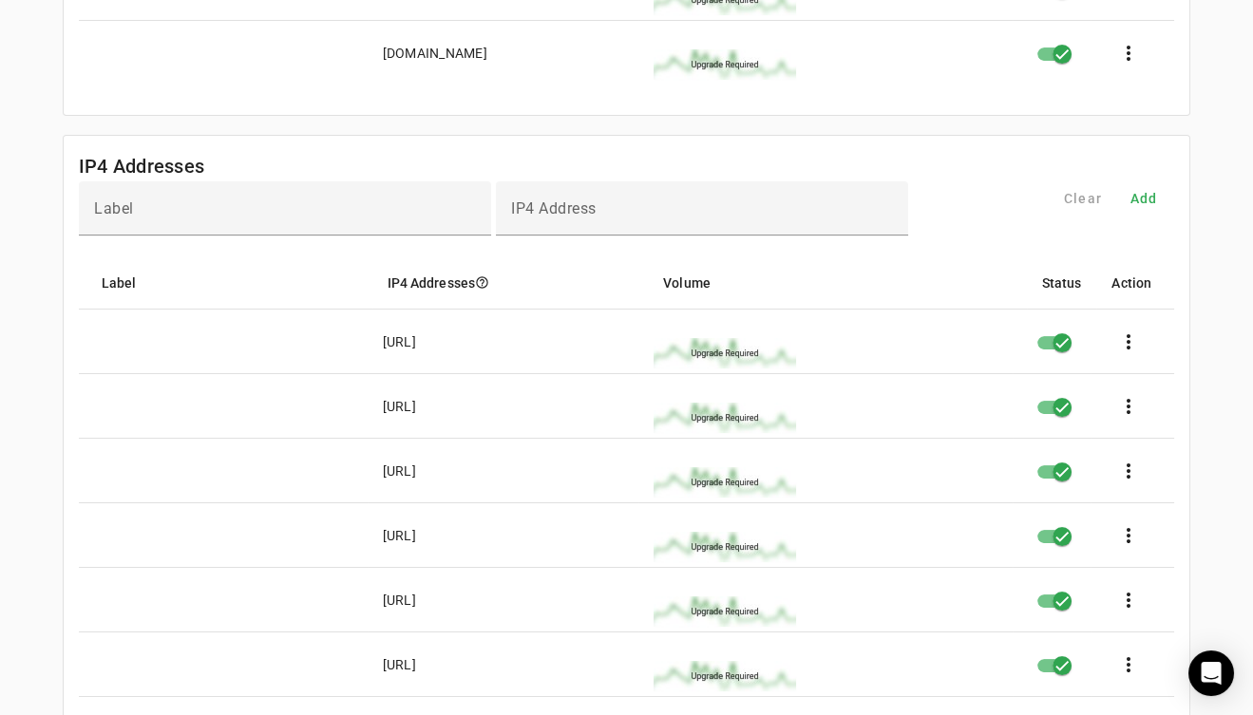
scroll to position [1512, 0]
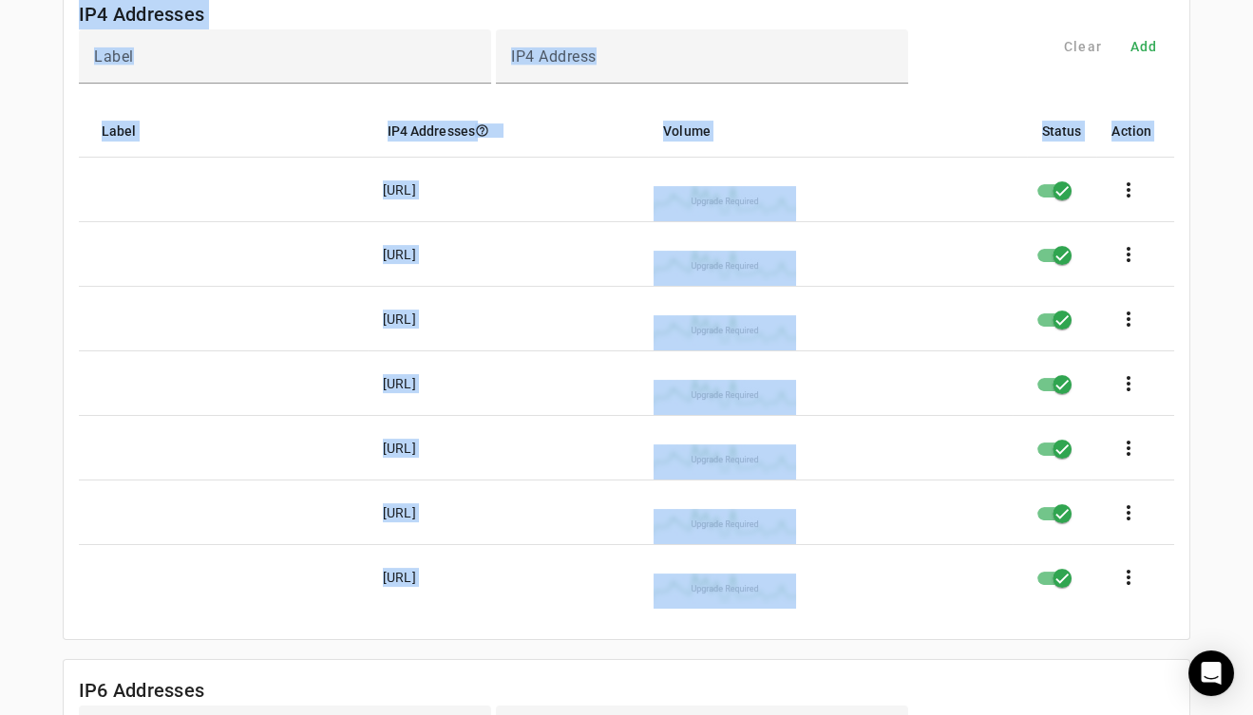
drag, startPoint x: 72, startPoint y: 6, endPoint x: 1028, endPoint y: 592, distance: 1121.1
click at [631, 356] on mat-card "IP4 Addresses Label IP4 Address Clear Add Label IP4 Addresses help_outline Volu…" at bounding box center [627, 311] width 1128 height 657
click at [342, 94] on div at bounding box center [285, 94] width 412 height 21
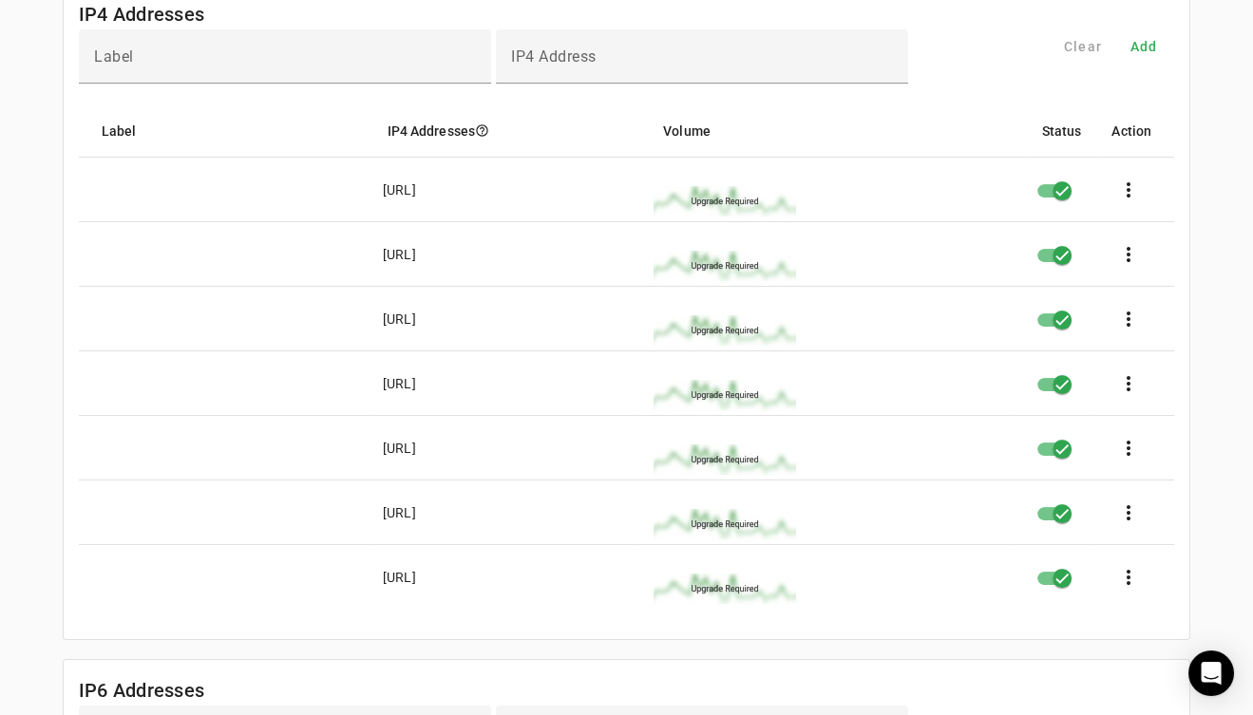
drag, startPoint x: 383, startPoint y: 126, endPoint x: 494, endPoint y: 586, distance: 473.0
click at [494, 356] on mat-table "Label IP4 Addresses help_outline Volume Status Action [URL] more_vert [URL] mor…" at bounding box center [626, 356] width 1095 height 504
copy mat-table "IP4 Addresses help_outline Volume Status Action [URL] more_vert [URL] more_vert…"
click at [279, 356] on form "Include Addresses Label Include Address Clear Add Label Include Addresses help_…" at bounding box center [627, 7] width 1128 height 2755
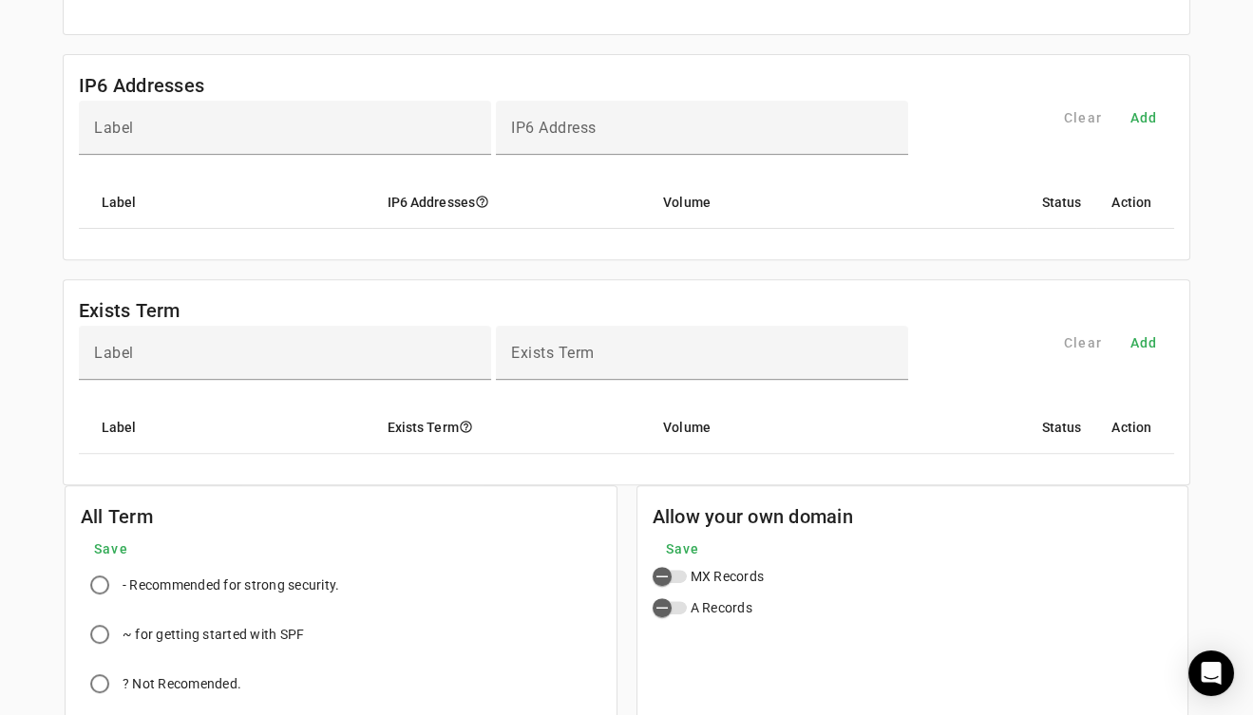
scroll to position [2193, 0]
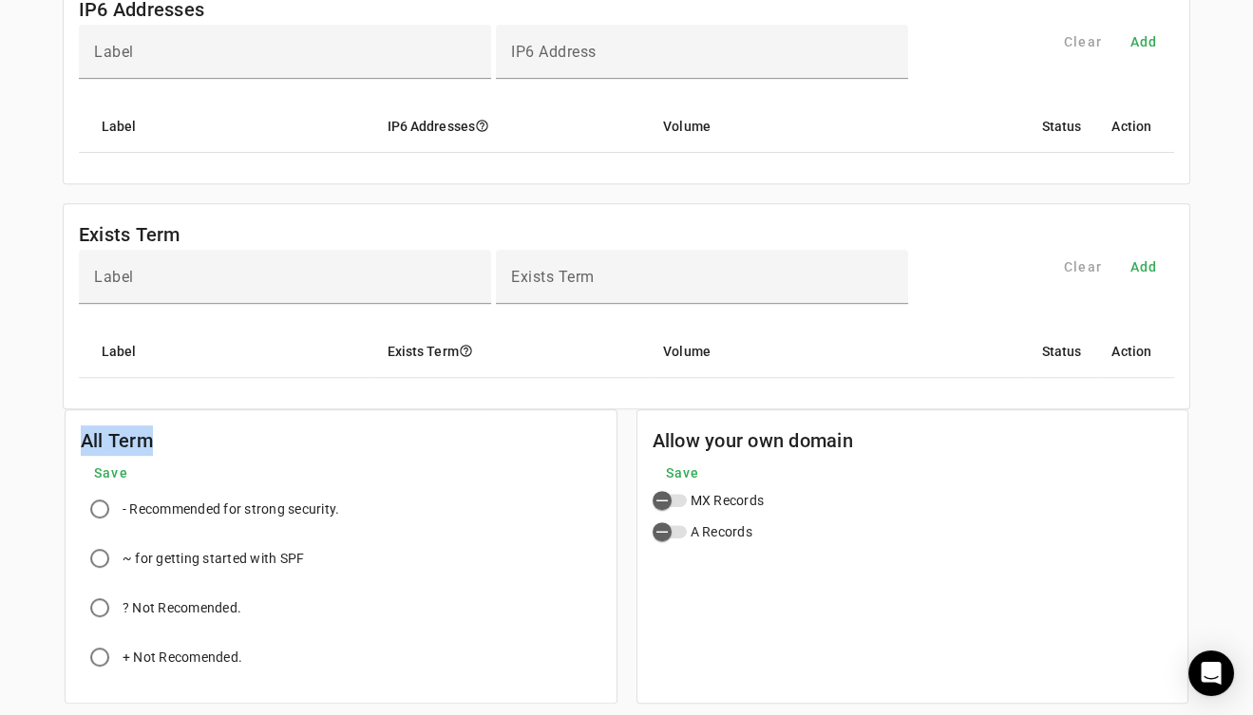
drag, startPoint x: 145, startPoint y: 437, endPoint x: 62, endPoint y: 434, distance: 83.6
click at [66, 356] on mat-card-header "All Term" at bounding box center [341, 433] width 551 height 46
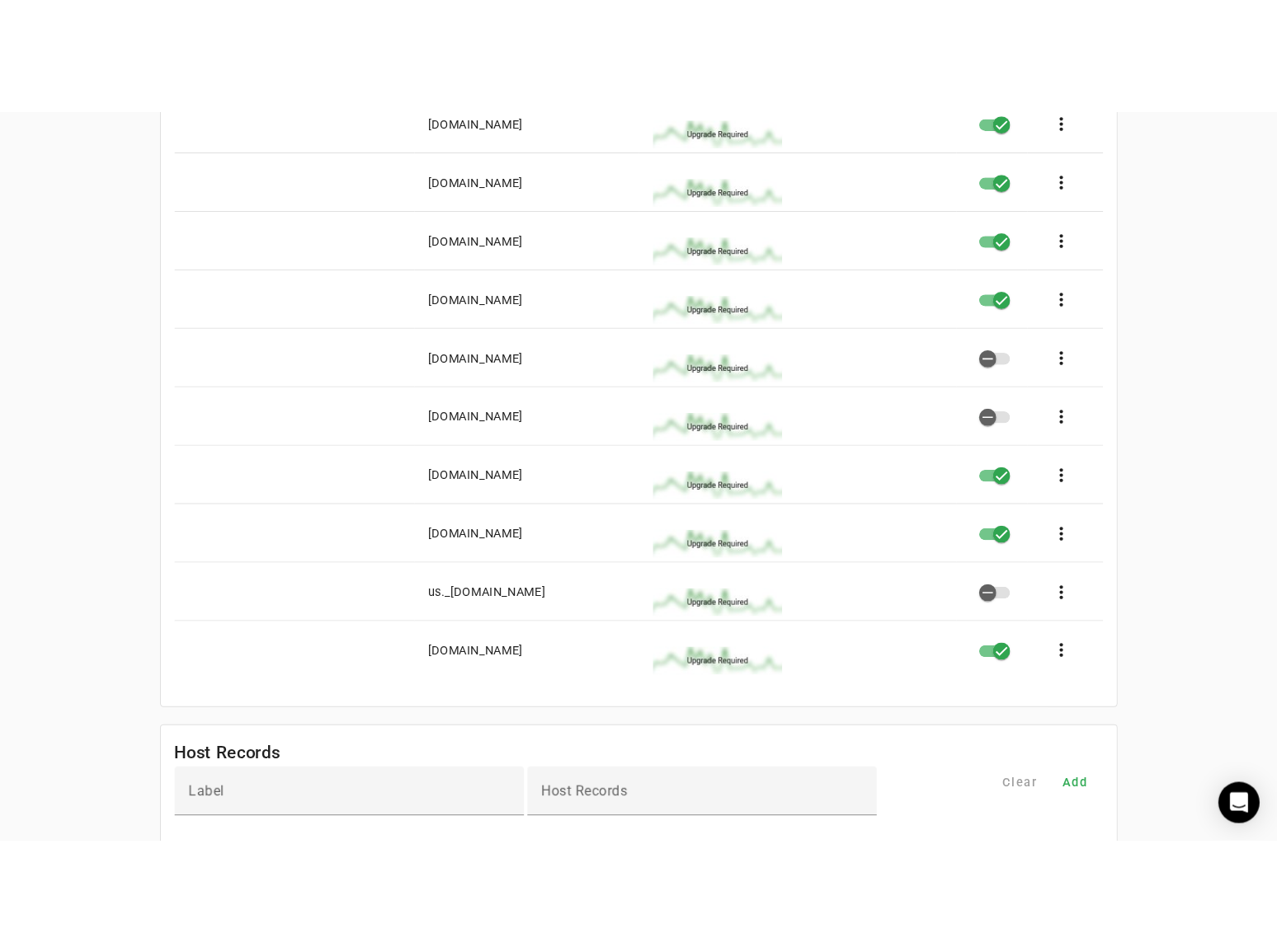
scroll to position [404, 0]
